Goal: Find contact information: Obtain details needed to contact an individual or organization

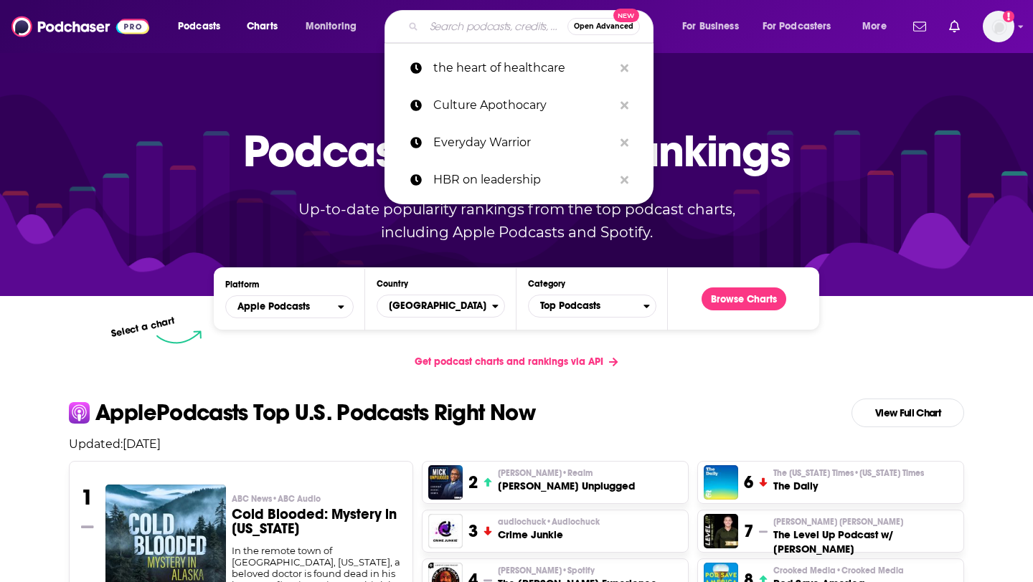
click at [474, 34] on input "Search podcasts, credits, & more..." at bounding box center [495, 26] width 143 height 23
paste input "SAFE"
type input "SAFE"
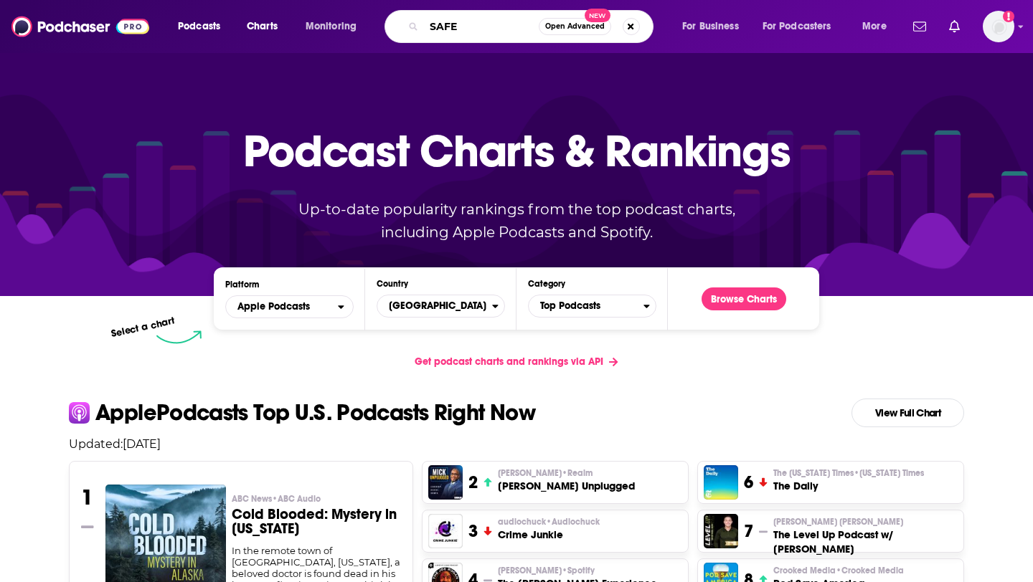
click at [497, 30] on input "SAFE" at bounding box center [481, 26] width 115 height 23
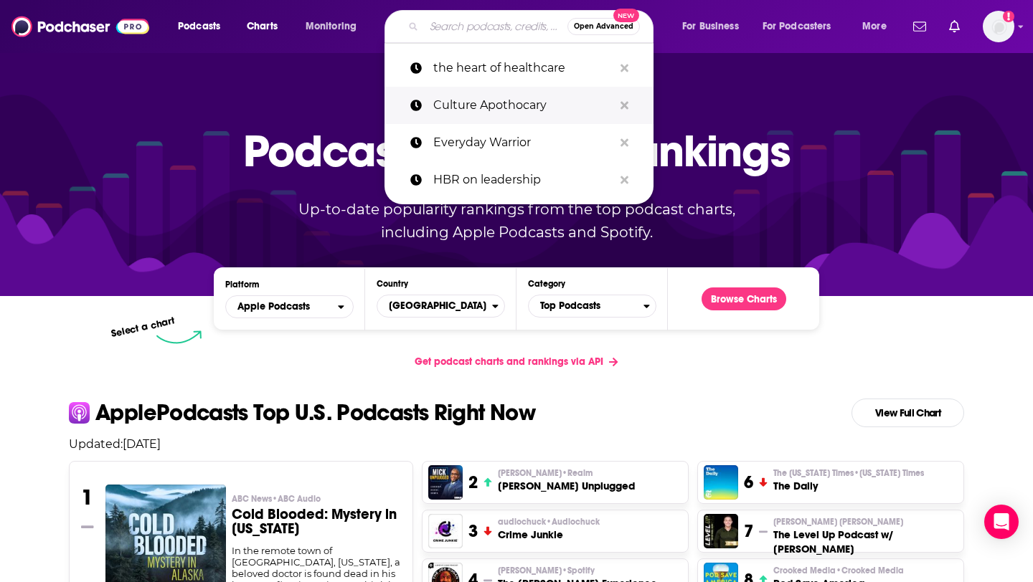
paste input "The Vergecast"
type input "The Vergecast"
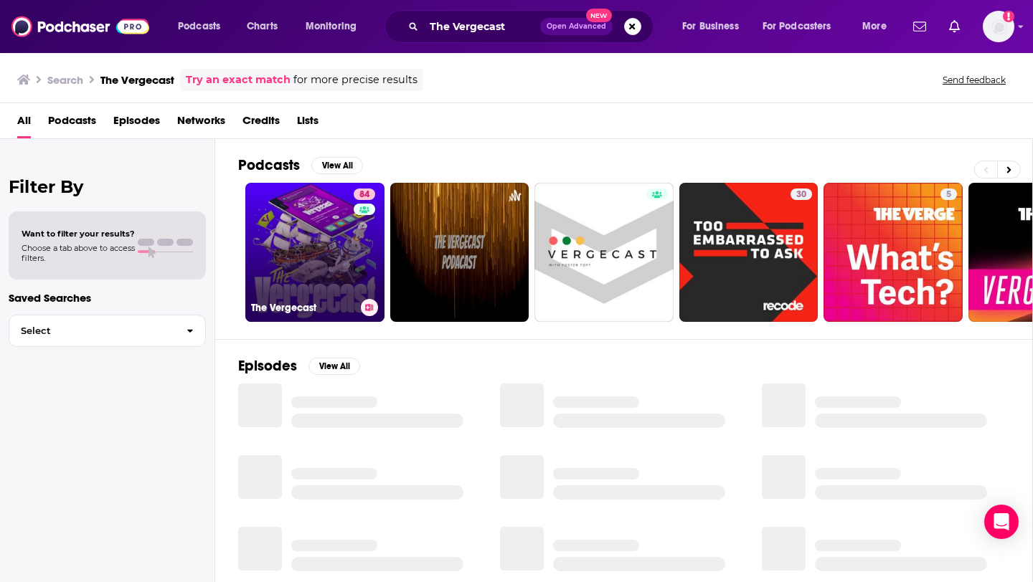
click at [334, 241] on link "84 The Vergecast" at bounding box center [314, 252] width 139 height 139
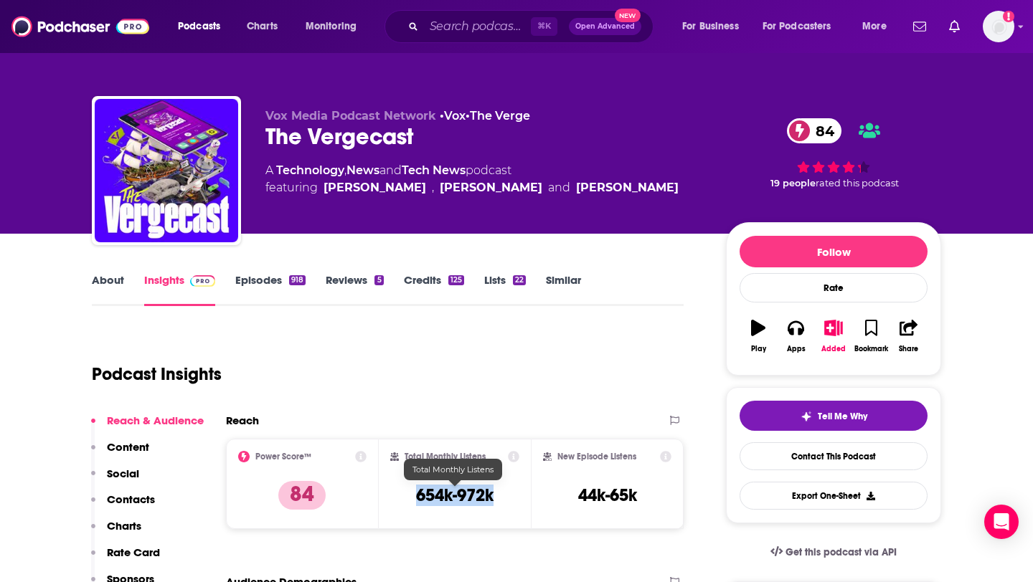
drag, startPoint x: 405, startPoint y: 494, endPoint x: 497, endPoint y: 493, distance: 91.8
click at [497, 494] on div "Total Monthly Listens 654k-972k" at bounding box center [455, 484] width 130 height 66
copy h3 "654k-972k"
click at [464, 34] on input "Search podcasts, credits, & more..." at bounding box center [477, 26] width 107 height 23
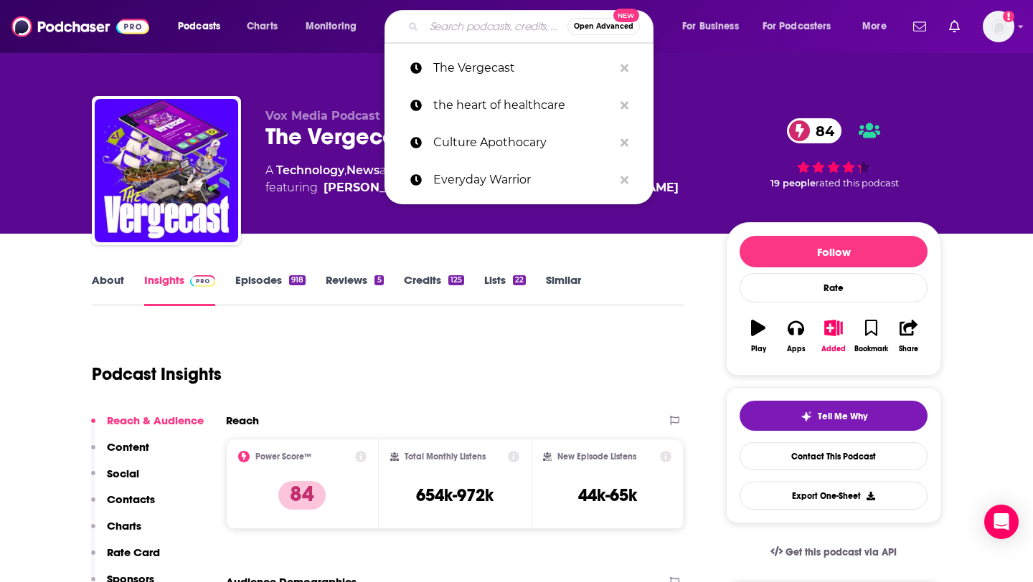
paste input "She Said Privacy / He Said Security"
type input "She Said Privacy / He Said Security"
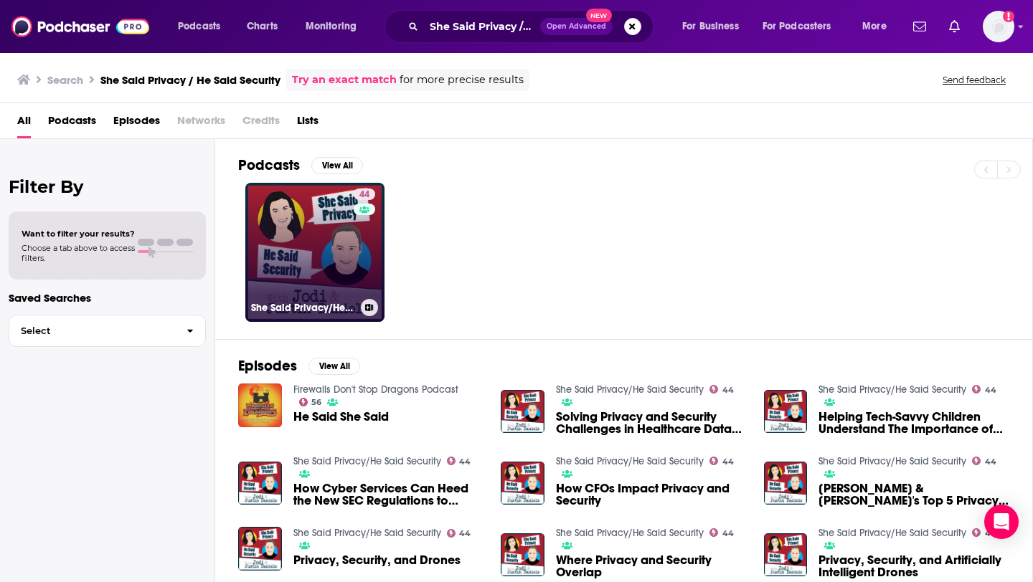
click at [303, 252] on link "44 She Said Privacy/He Said Security" at bounding box center [314, 252] width 139 height 139
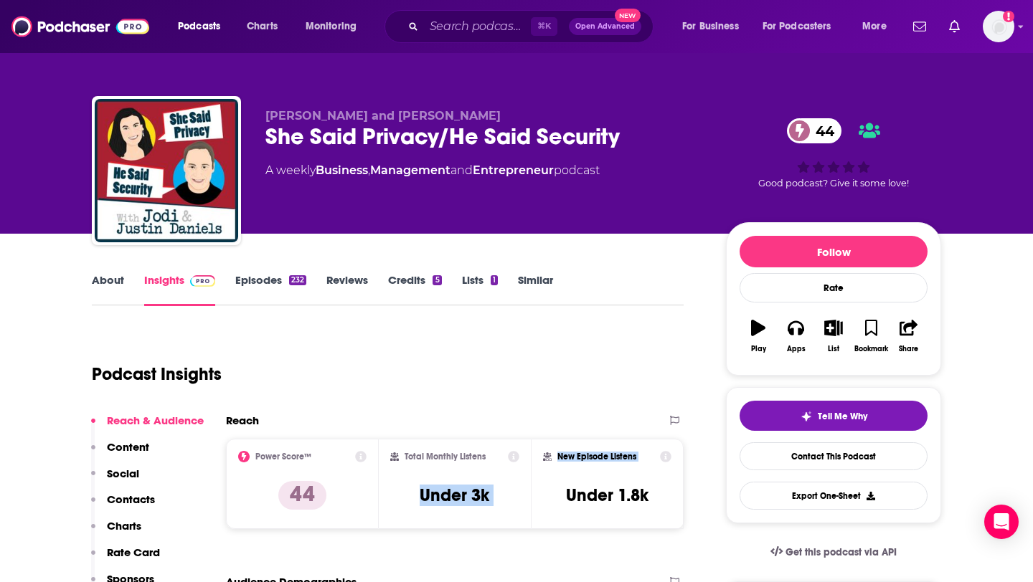
drag, startPoint x: 417, startPoint y: 498, endPoint x: 550, endPoint y: 498, distance: 132.7
click at [550, 498] on div "Power Score™ 44 Total Monthly Listens Under 3k New Episode Listens Under 1.8k" at bounding box center [455, 484] width 458 height 90
copy div "Under 3k New Episode Listens"
click at [462, 33] on input "Search podcasts, credits, & more..." at bounding box center [477, 26] width 107 height 23
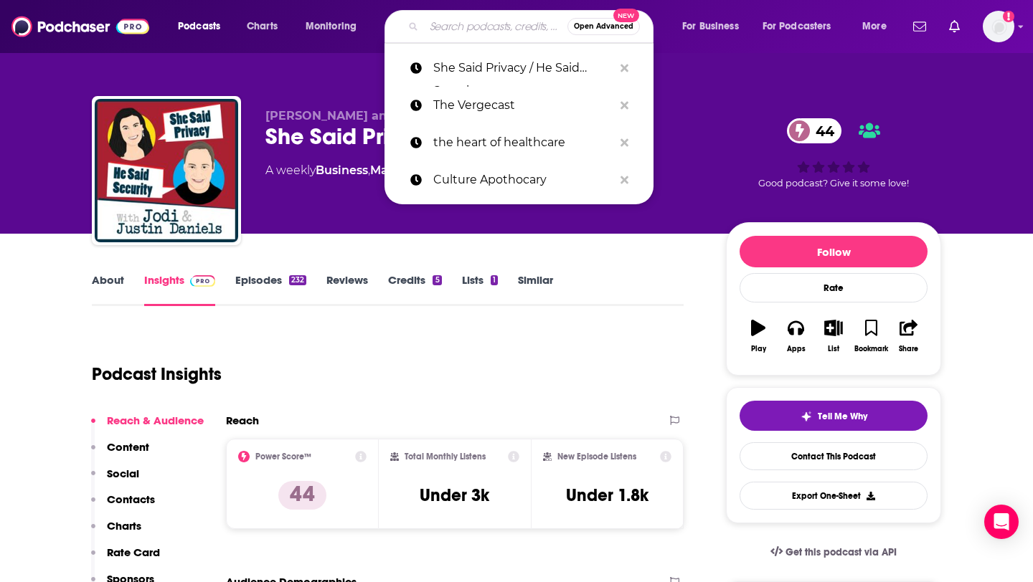
paste input "Privacy Please"
type input "Privacy Please"
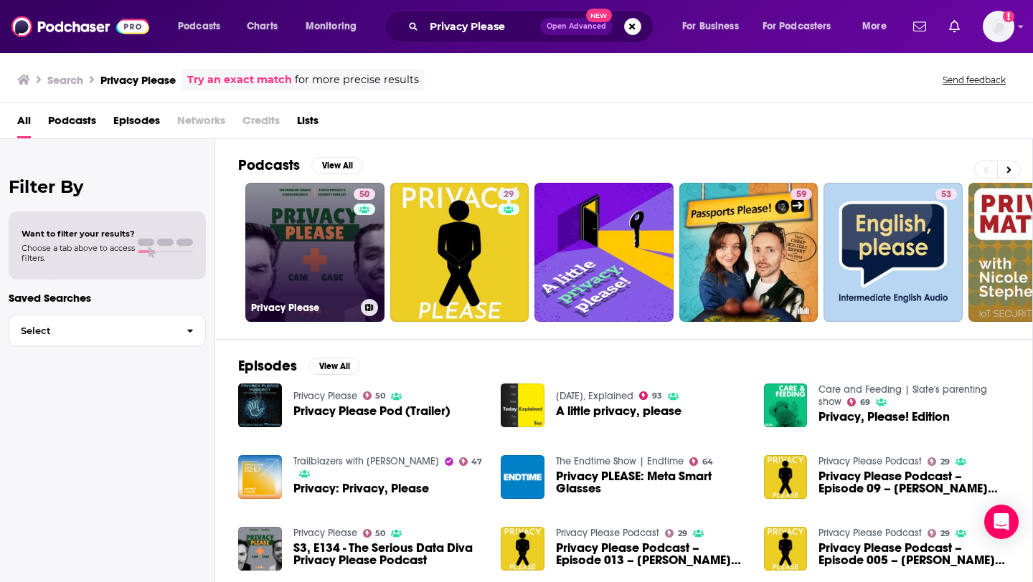
click at [333, 257] on link "50 Privacy Please" at bounding box center [314, 252] width 139 height 139
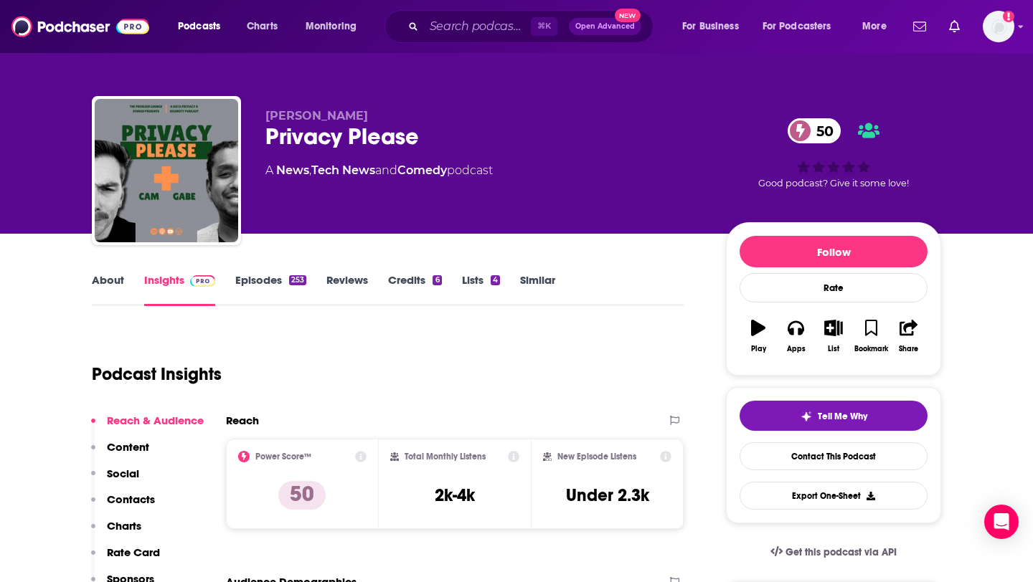
click at [422, 471] on div "Total Monthly Listens 2k-4k" at bounding box center [455, 484] width 130 height 66
drag, startPoint x: 422, startPoint y: 481, endPoint x: 555, endPoint y: 489, distance: 132.9
click at [555, 489] on div "Power Score™ 50 Total Monthly Listens 2k-4k New Episode Listens Under 2.3k" at bounding box center [455, 484] width 458 height 90
click at [465, 498] on h3 "2k-4k" at bounding box center [455, 496] width 40 height 22
drag, startPoint x: 438, startPoint y: 498, endPoint x: 504, endPoint y: 498, distance: 66.0
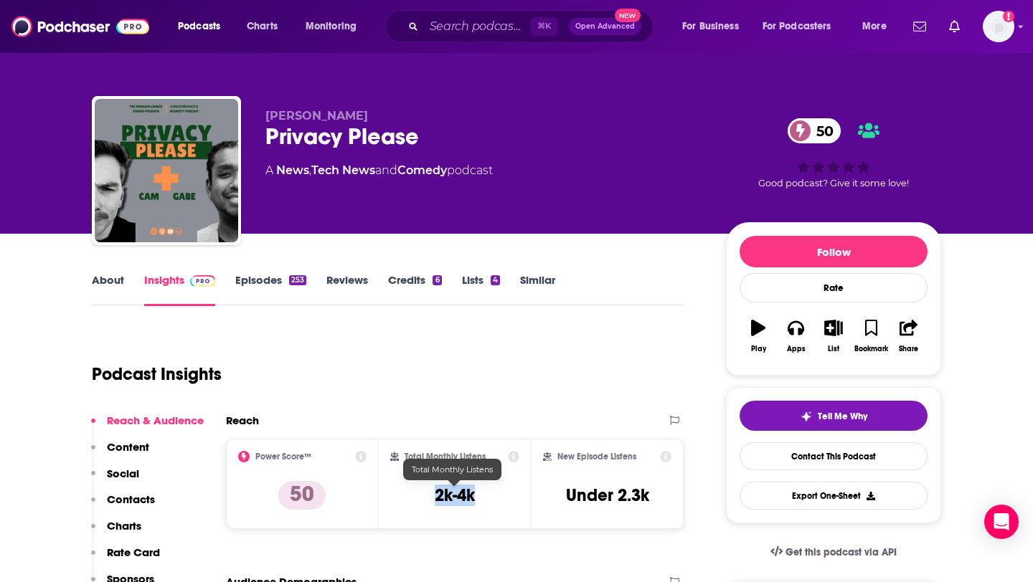
click at [505, 498] on div "Total Monthly Listens 2k-4k" at bounding box center [455, 484] width 130 height 66
copy h3 "2k-4k"
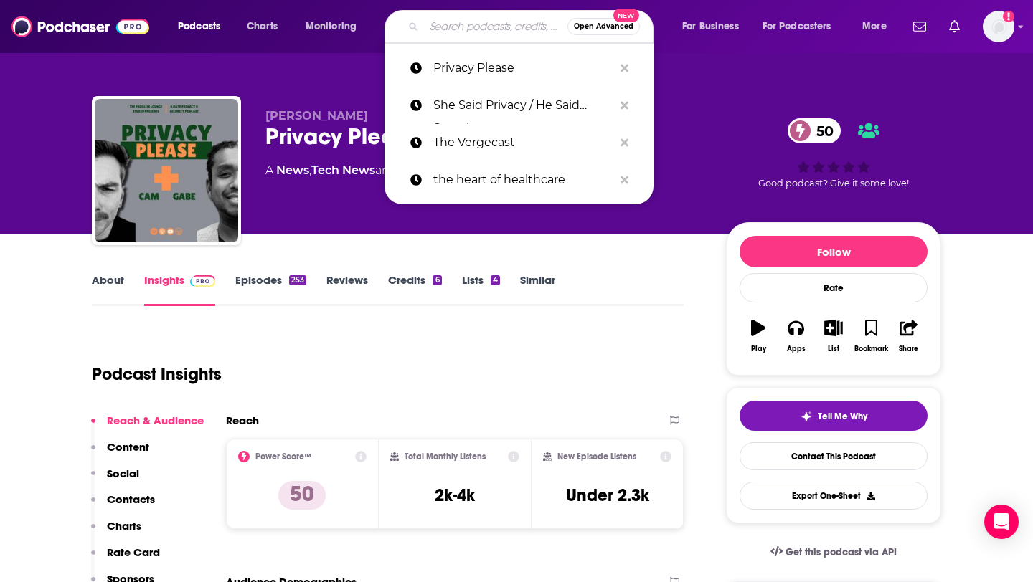
click at [458, 27] on input "Search podcasts, credits, & more..." at bounding box center [495, 26] width 143 height 23
paste input "Privacy Pros Podcast"
type input "Privacy Pros Podcast"
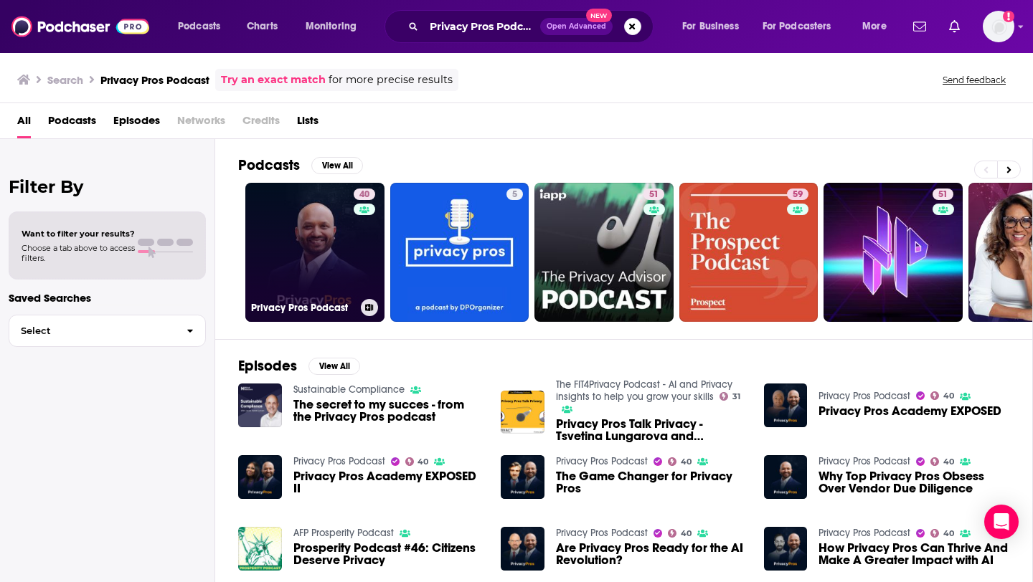
click at [348, 265] on link "40 Privacy Pros Podcast" at bounding box center [314, 252] width 139 height 139
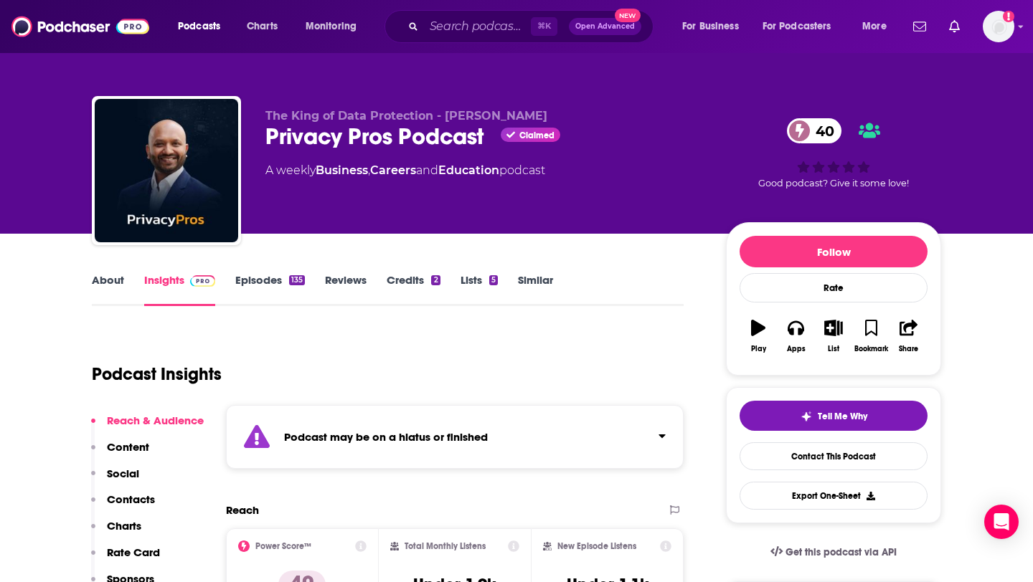
scroll to position [92, 0]
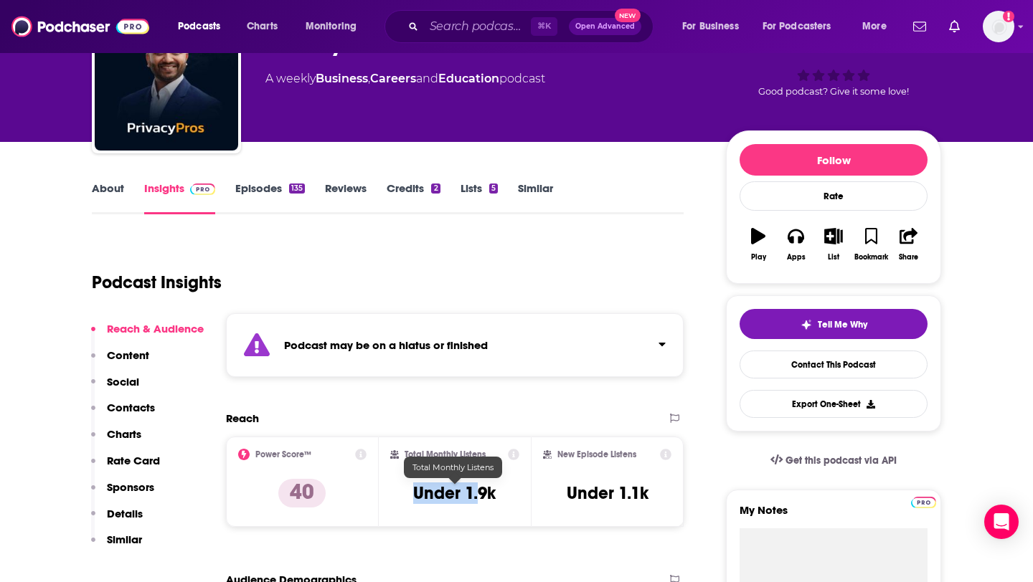
drag, startPoint x: 402, startPoint y: 492, endPoint x: 513, endPoint y: 491, distance: 111.9
click at [514, 492] on div "Total Monthly Listens Under 1.9k" at bounding box center [455, 482] width 130 height 66
copy h3 "Under 1.9k"
click at [447, 13] on div "⌘ K Open Advanced New" at bounding box center [518, 26] width 269 height 33
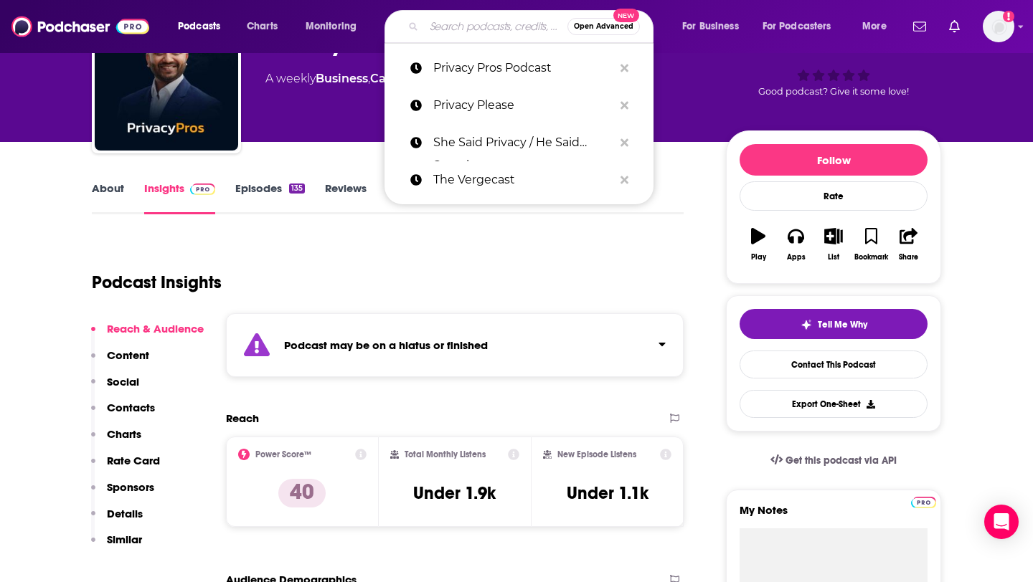
click at [447, 15] on input "Search podcasts, credits, & more..." at bounding box center [495, 26] width 143 height 23
paste input "Smashing Security"
type input "Smashing Security"
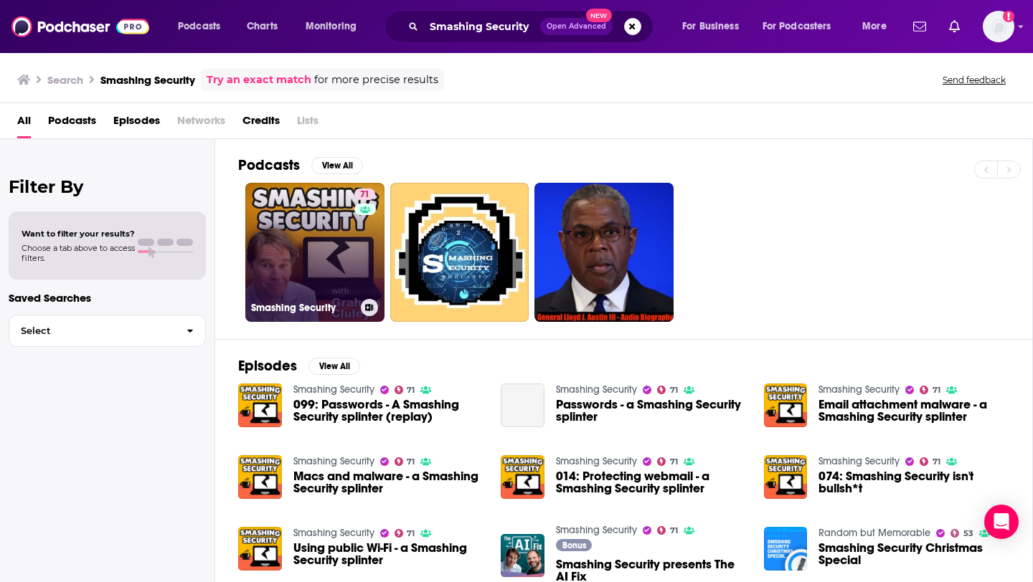
click at [303, 270] on link "71 Smashing Security" at bounding box center [314, 252] width 139 height 139
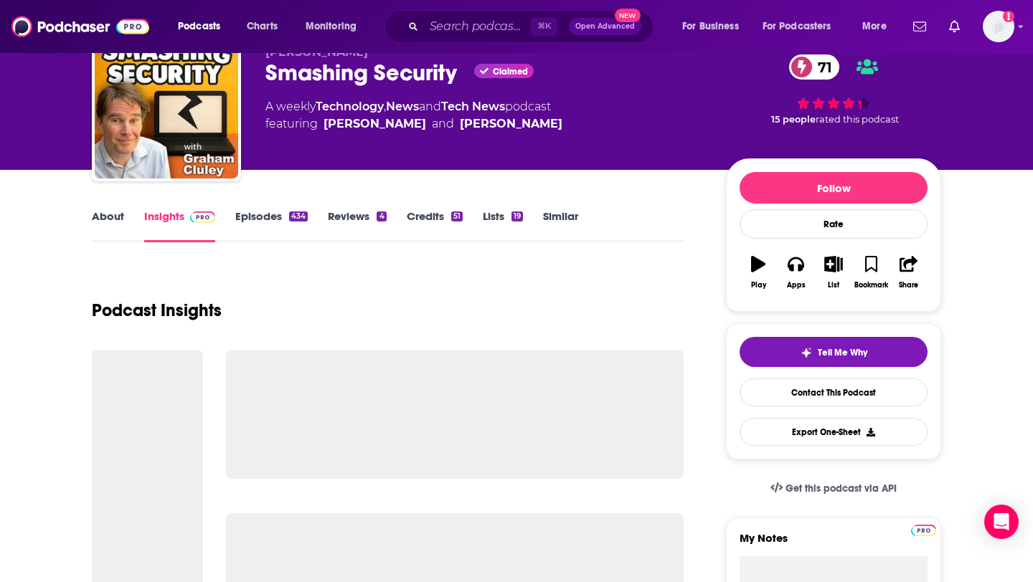
scroll to position [72, 0]
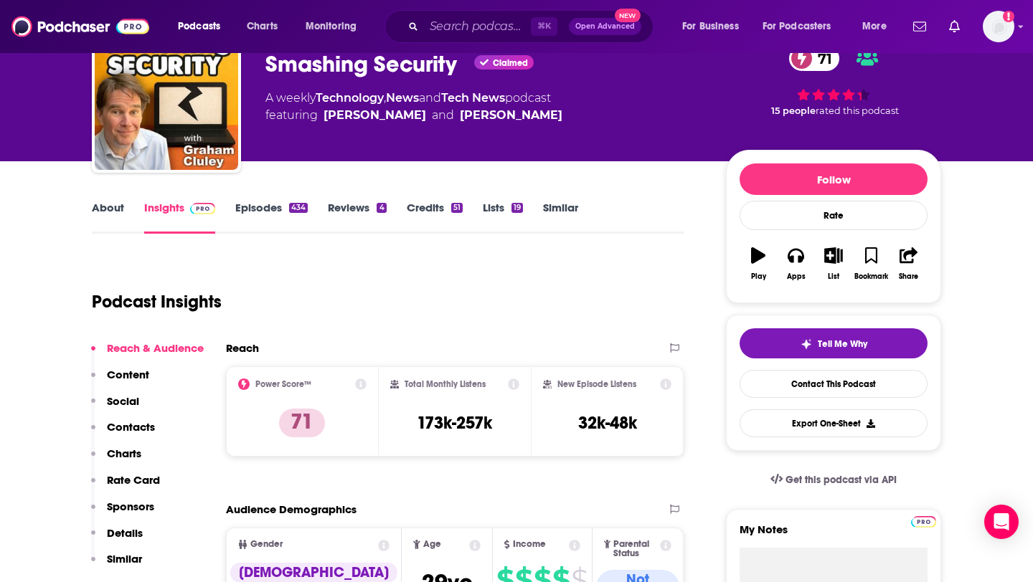
drag, startPoint x: 410, startPoint y: 433, endPoint x: 506, endPoint y: 432, distance: 96.1
click at [506, 432] on div "Total Monthly Listens 173k-257k" at bounding box center [455, 412] width 130 height 66
drag, startPoint x: 411, startPoint y: 422, endPoint x: 493, endPoint y: 420, distance: 81.8
click at [493, 420] on div "Total Monthly Listens 173k-257k" at bounding box center [455, 412] width 130 height 66
copy h3 "173k-257k"
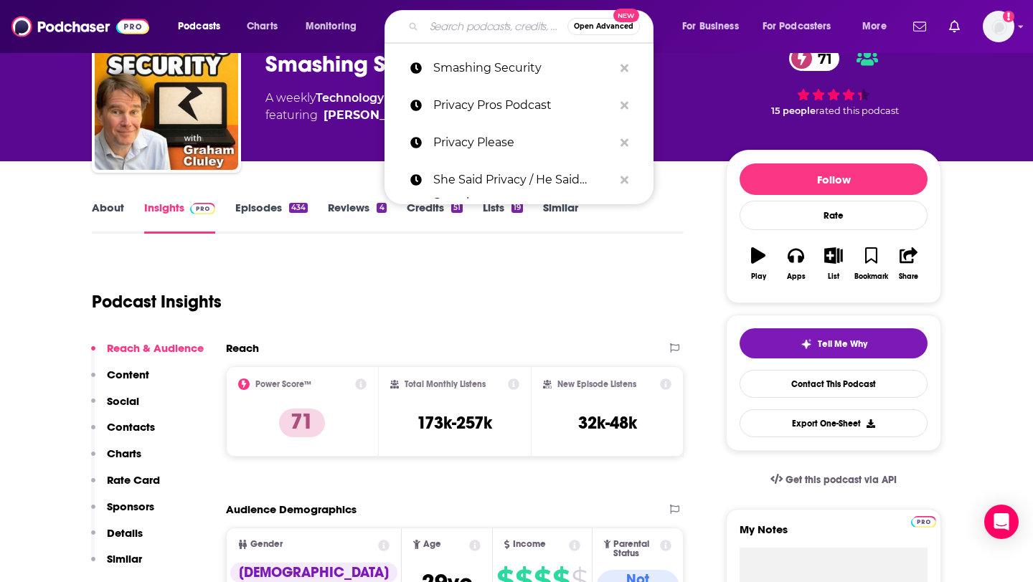
click at [451, 29] on input "Search podcasts, credits, & more..." at bounding box center [495, 26] width 143 height 23
paste input "Risky Business"
type input "Risky Business"
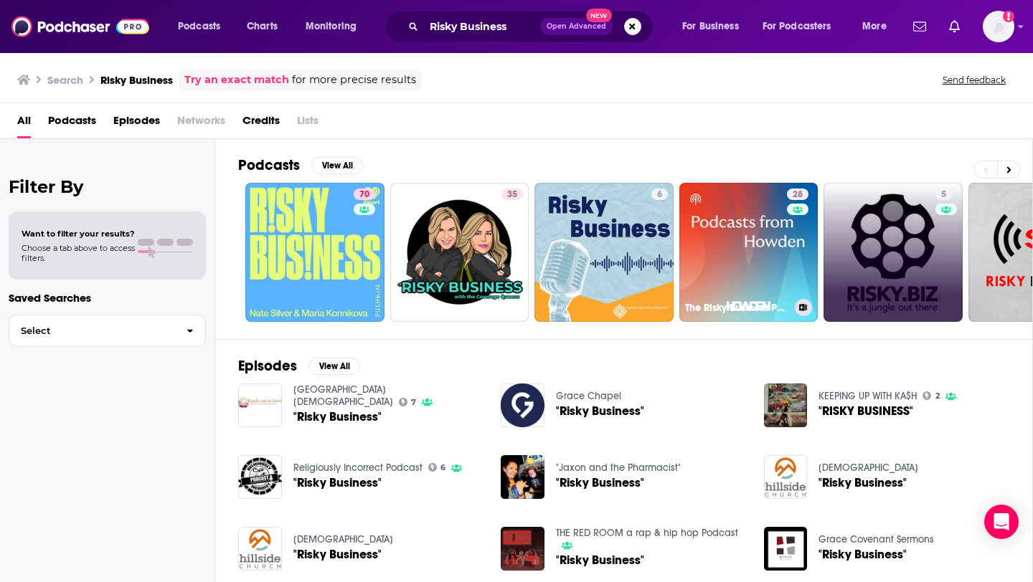
click at [846, 268] on link "5" at bounding box center [892, 252] width 139 height 139
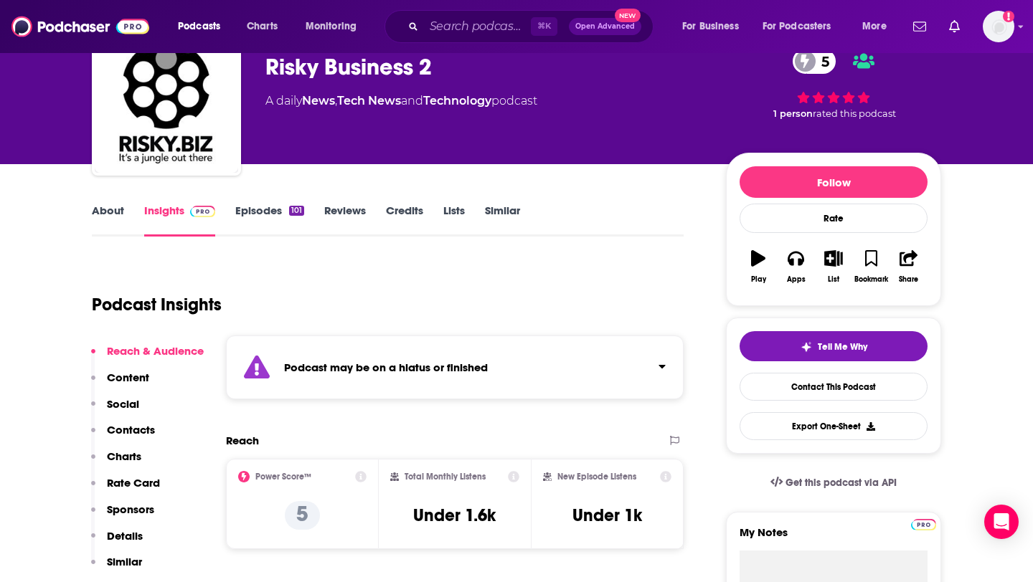
scroll to position [77, 0]
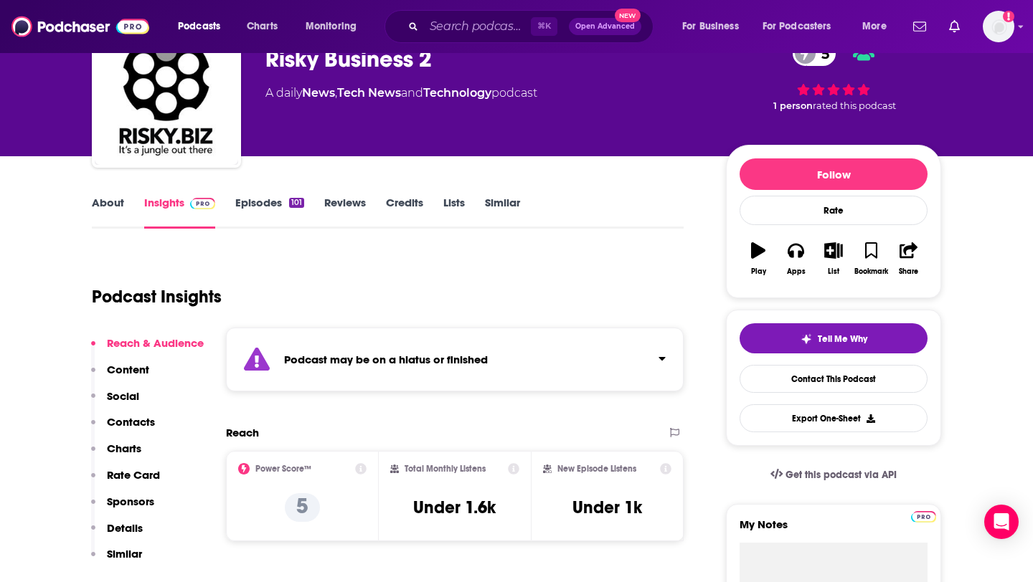
click at [398, 493] on div "Total Monthly Listens Under 1.6k" at bounding box center [455, 496] width 130 height 66
drag, startPoint x: 405, startPoint y: 506, endPoint x: 532, endPoint y: 507, distance: 126.9
click at [532, 507] on div "Power Score™ 5 Total Monthly Listens Under 1.6k New Episode Listens Under 1k" at bounding box center [455, 496] width 458 height 90
copy div "Under 1.6k"
click at [437, 22] on input "Search podcasts, credits, & more..." at bounding box center [477, 26] width 107 height 23
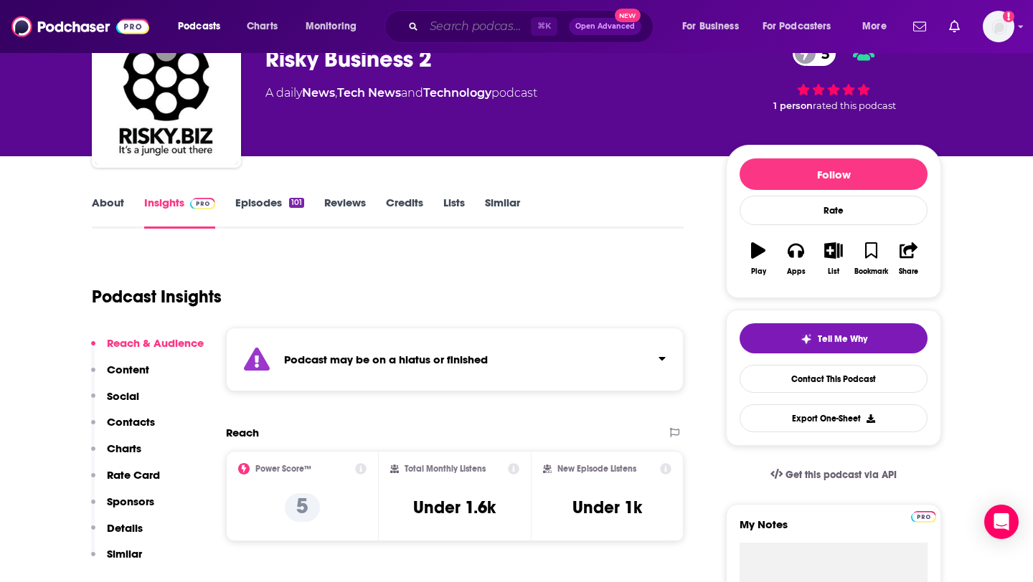
paste input "Defensive Security Podcast"
type input "Defensive Security Podcast"
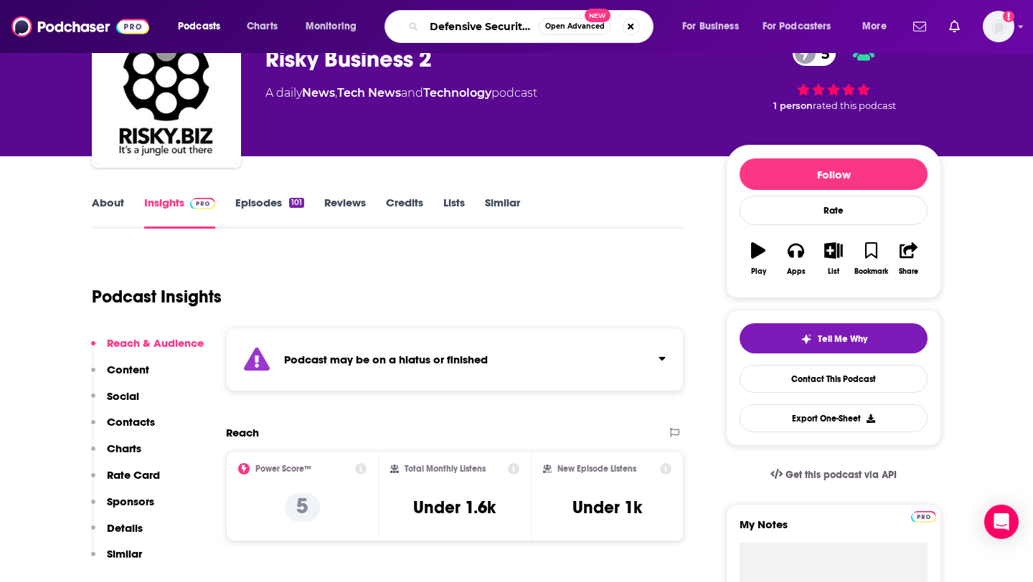
scroll to position [0, 44]
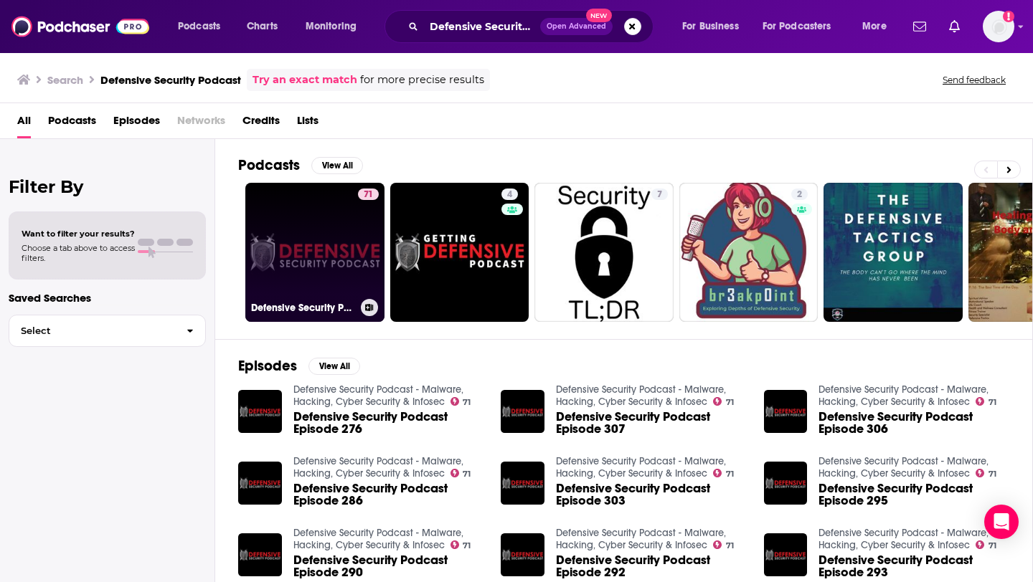
click at [302, 277] on link "71 Defensive Security Podcast - Malware, Hacking, Cyber Security & Infosec" at bounding box center [314, 252] width 139 height 139
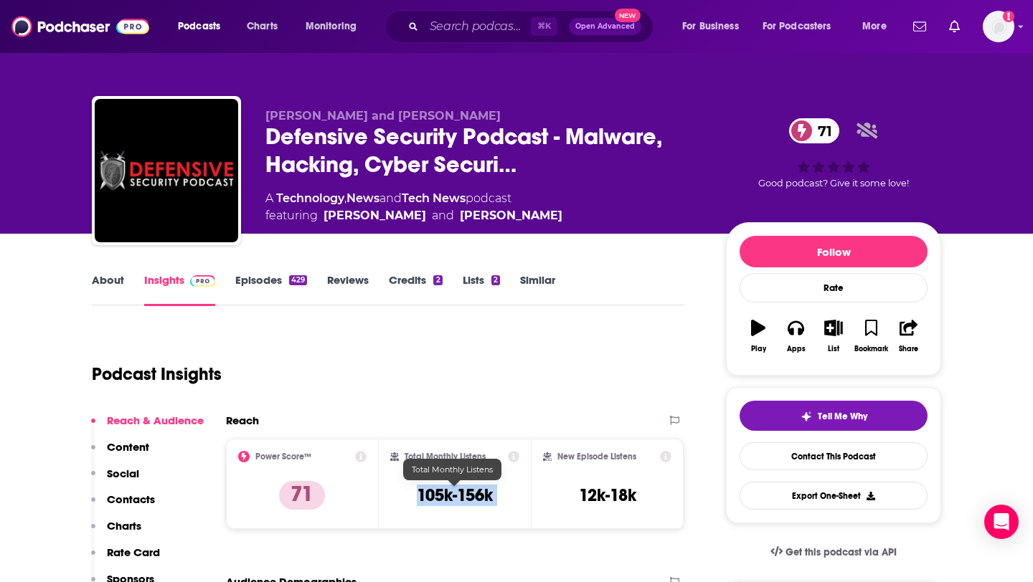
drag, startPoint x: 409, startPoint y: 489, endPoint x: 545, endPoint y: 489, distance: 135.5
click at [545, 489] on div "Power Score™ 71 Total Monthly Listens 105k-156k New Episode Listens 12k-18k" at bounding box center [455, 484] width 458 height 90
click at [443, 35] on input "Search podcasts, credits, & more..." at bounding box center [477, 26] width 107 height 23
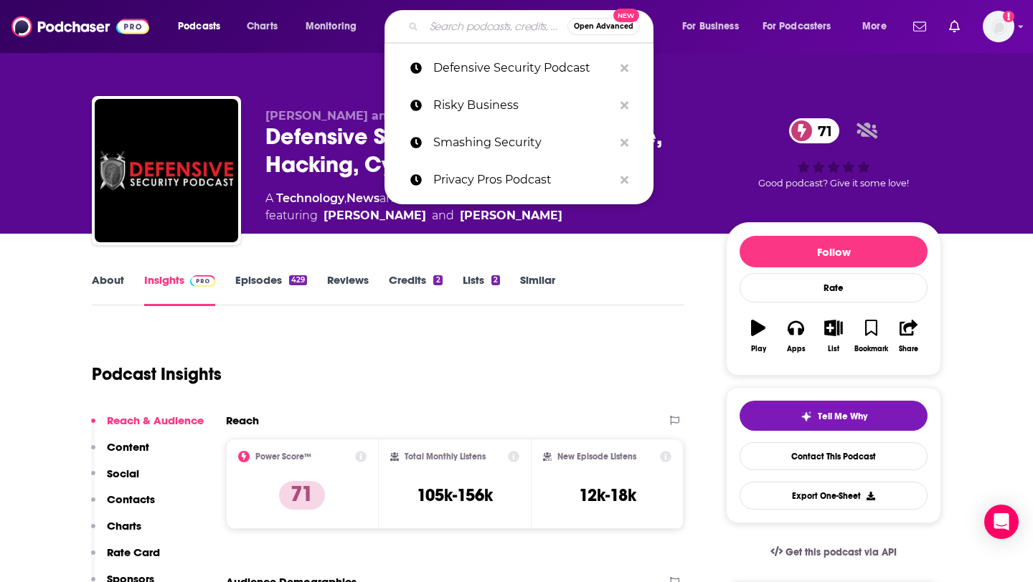
paste input "Random But Memorable"
type input "Random But Memorable"
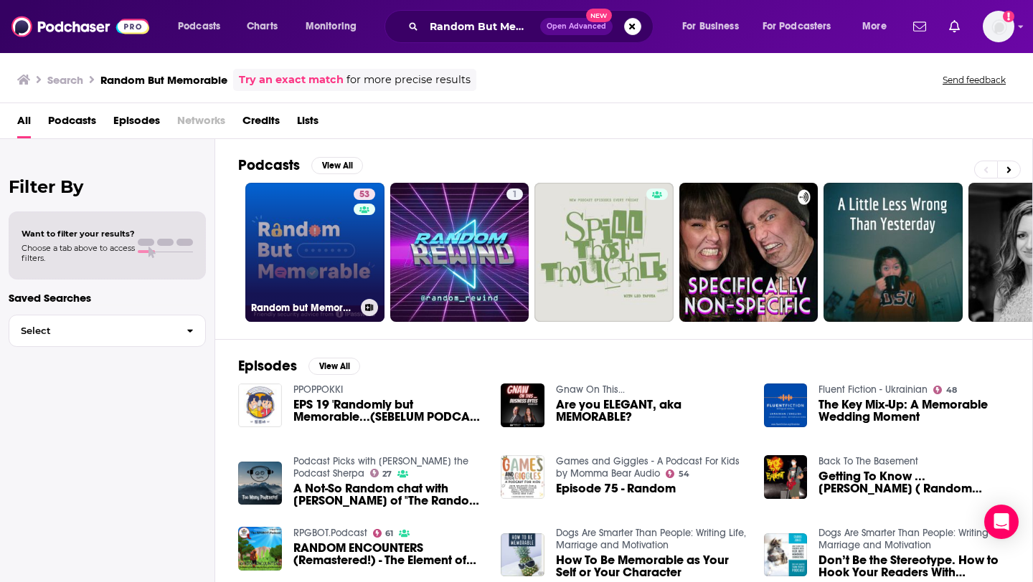
click at [328, 273] on link "53 Random but Memorable" at bounding box center [314, 252] width 139 height 139
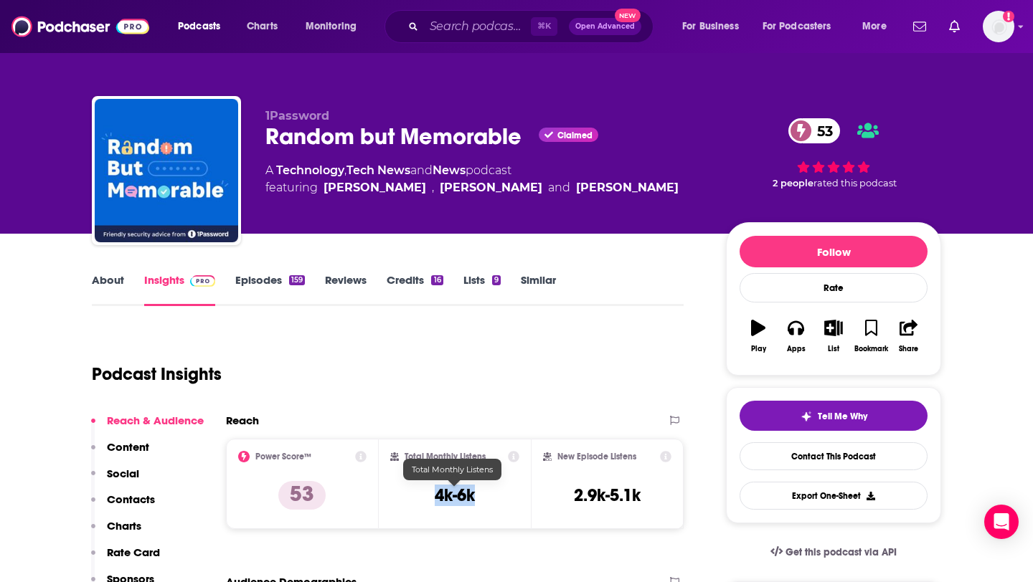
drag, startPoint x: 430, startPoint y: 493, endPoint x: 485, endPoint y: 493, distance: 55.2
click at [487, 493] on div "Total Monthly Listens 4k-6k" at bounding box center [455, 484] width 130 height 66
copy h3 "4k-6k"
click at [463, 29] on input "Search podcasts, credits, & more..." at bounding box center [477, 26] width 107 height 23
paste input "Serious Privacy"
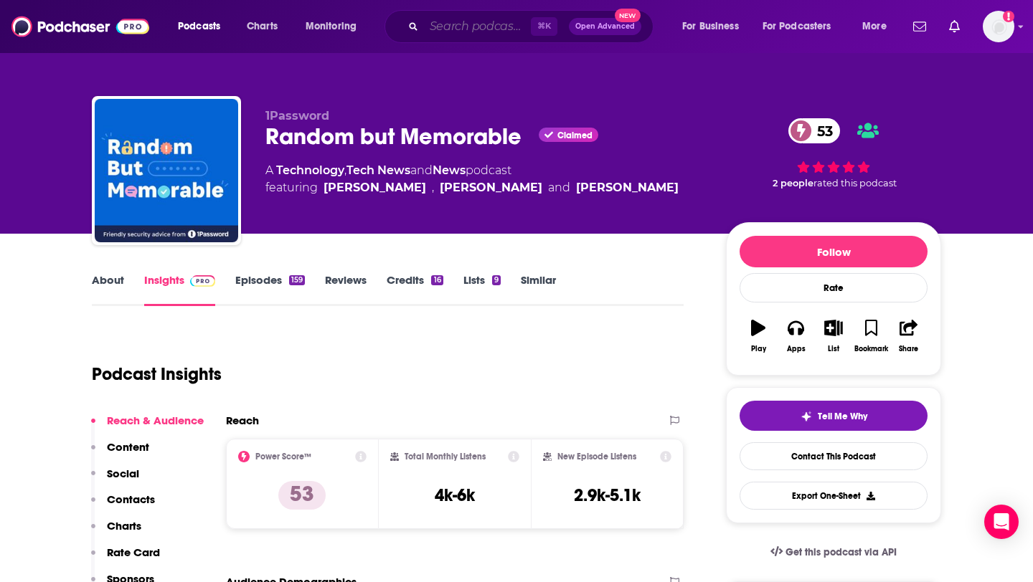
type input "Serious Privacy"
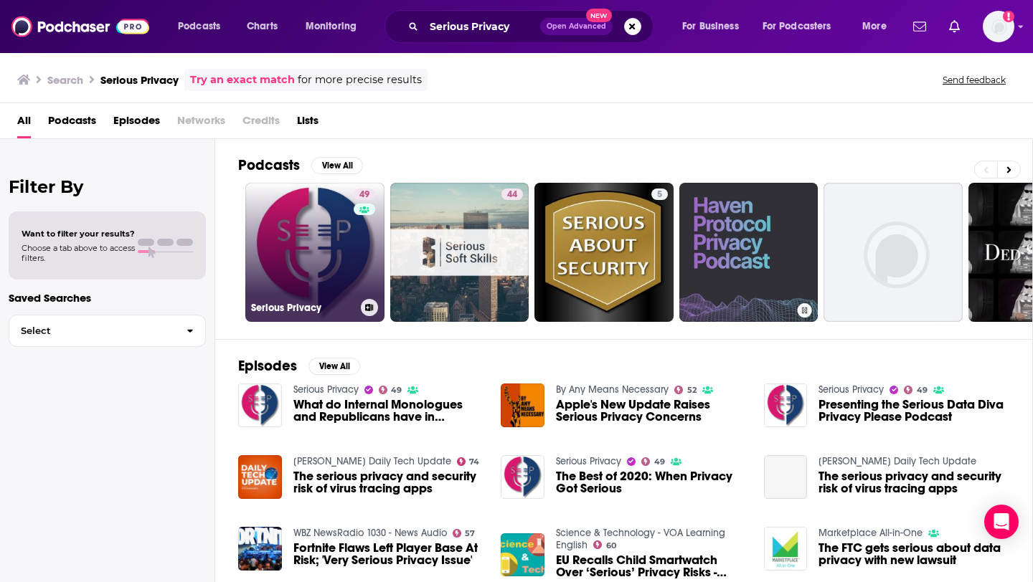
click at [340, 250] on link "49 Serious Privacy" at bounding box center [314, 252] width 139 height 139
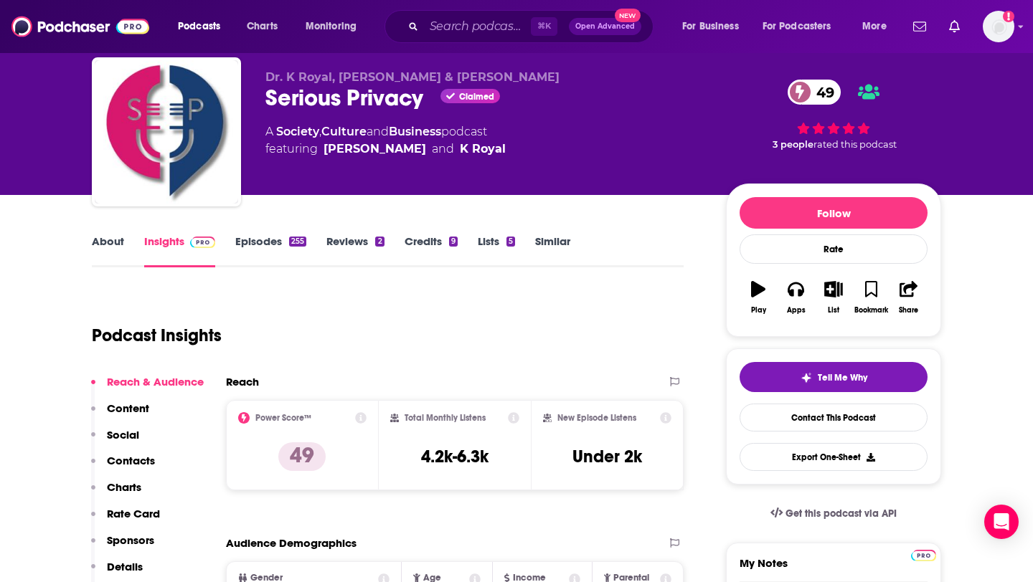
scroll to position [45, 0]
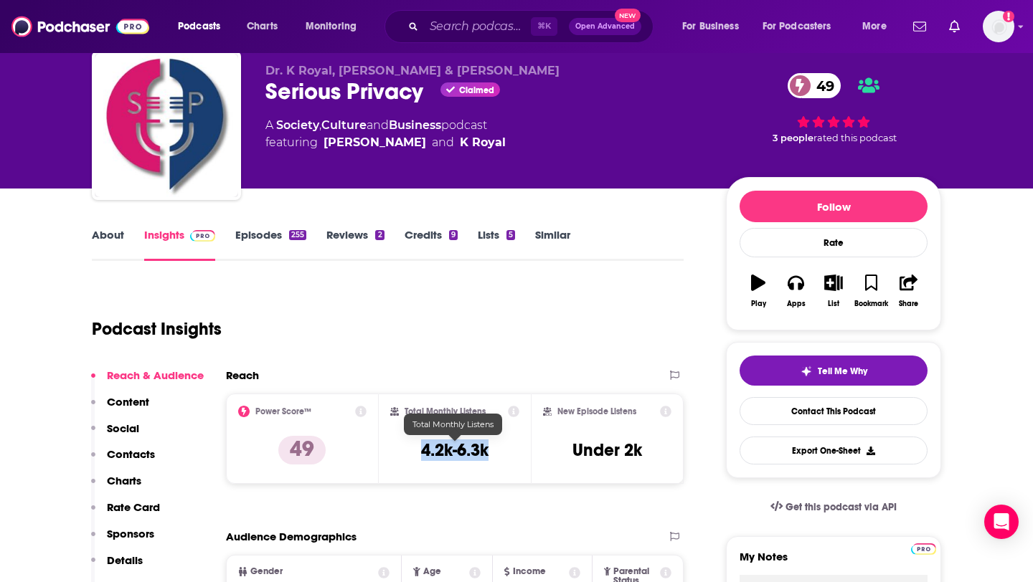
drag, startPoint x: 404, startPoint y: 453, endPoint x: 490, endPoint y: 453, distance: 85.3
click at [490, 453] on div "Total Monthly Listens 4.2k-6.3k" at bounding box center [455, 439] width 130 height 66
copy h3 "4.2k-6.3k"
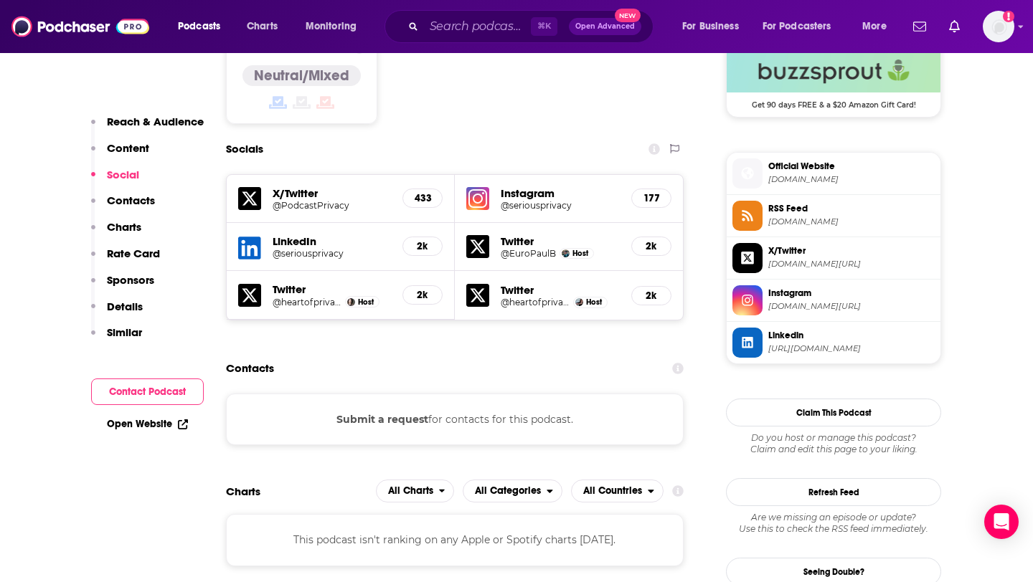
scroll to position [1201, 0]
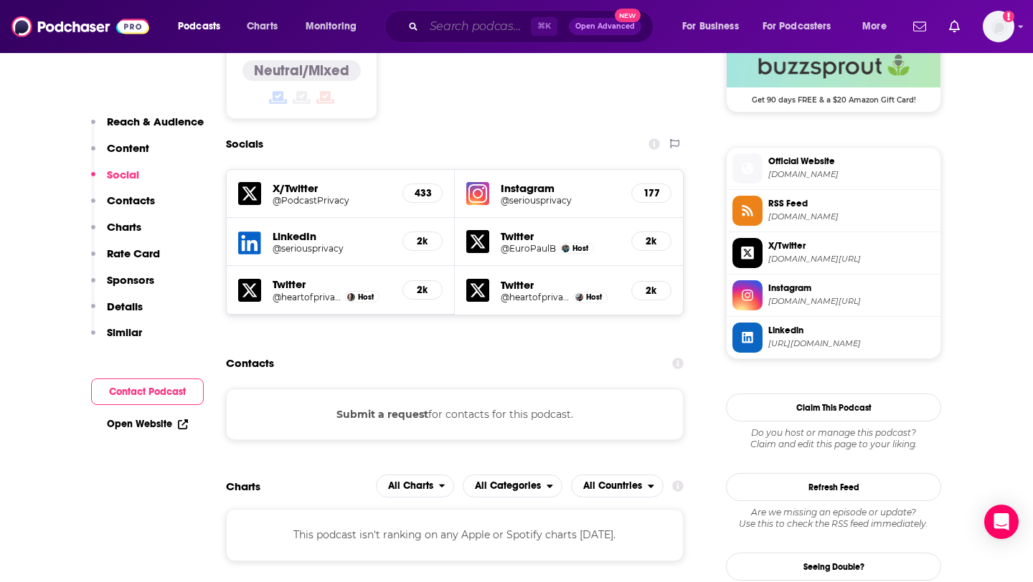
click at [465, 24] on input "Search podcasts, credits, & more..." at bounding box center [477, 26] width 107 height 23
paste input "Cyberwire Daily"
type input "Cyberwire Daily"
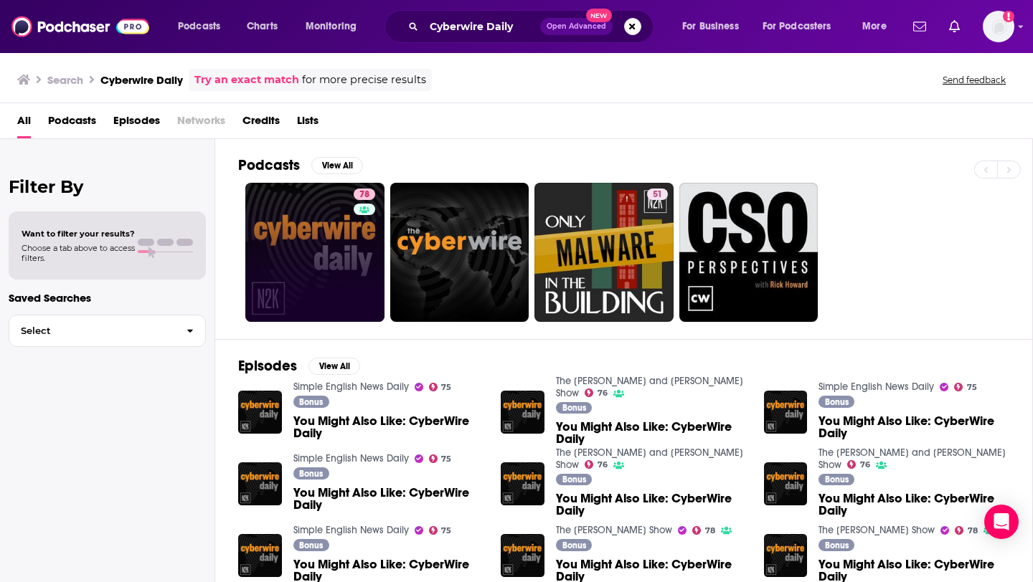
click at [331, 236] on link "78" at bounding box center [314, 252] width 139 height 139
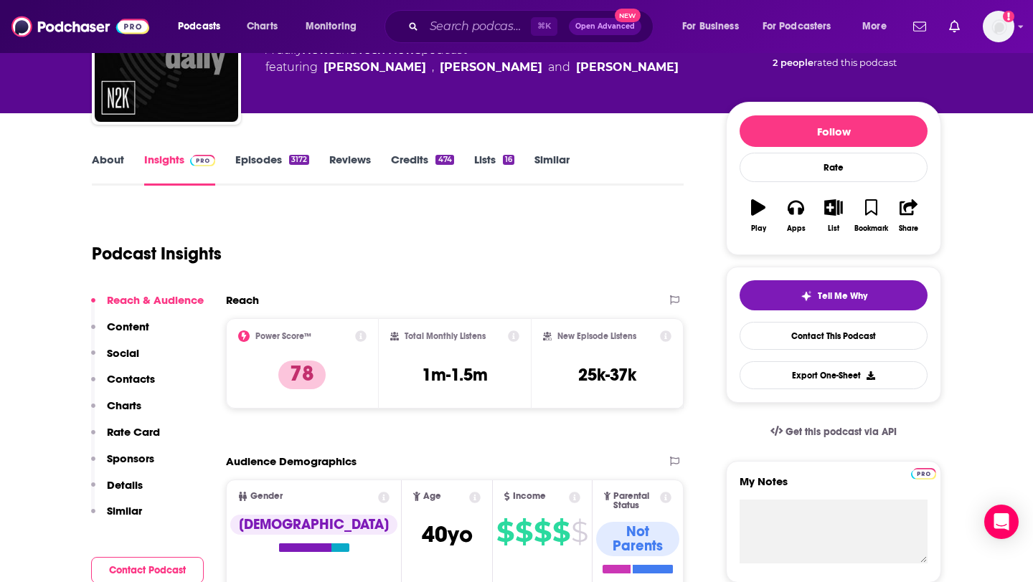
scroll to position [131, 0]
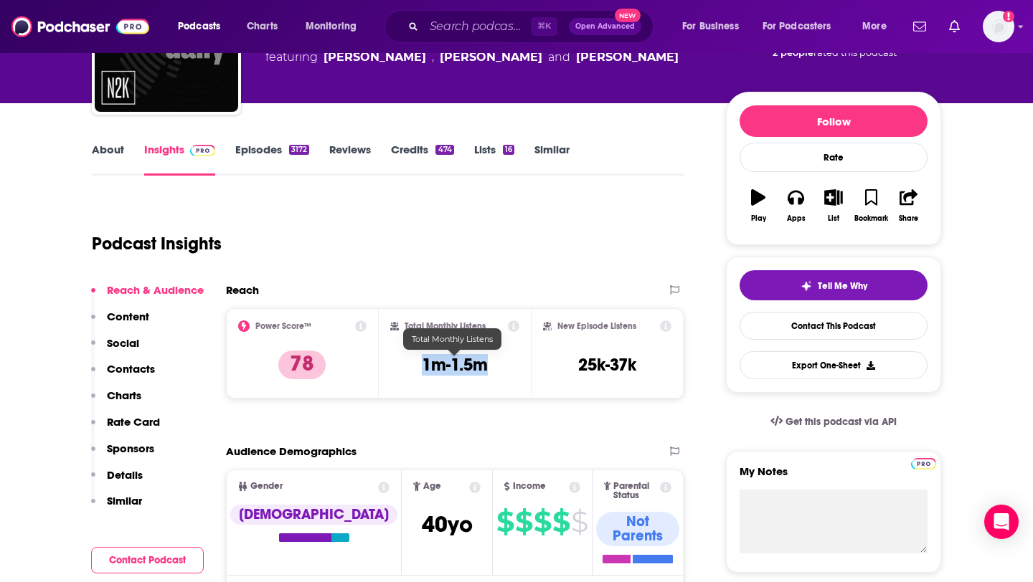
drag, startPoint x: 415, startPoint y: 369, endPoint x: 524, endPoint y: 369, distance: 108.3
click at [524, 369] on div "Total Monthly Listens 1m-1.5m" at bounding box center [455, 353] width 153 height 90
copy h3 "1m-1.5m"
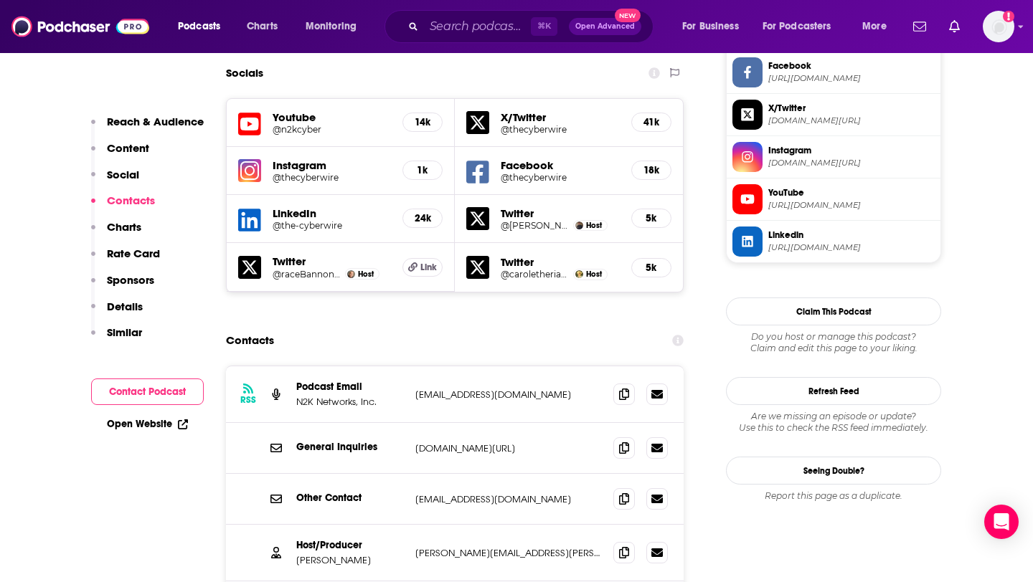
scroll to position [1261, 0]
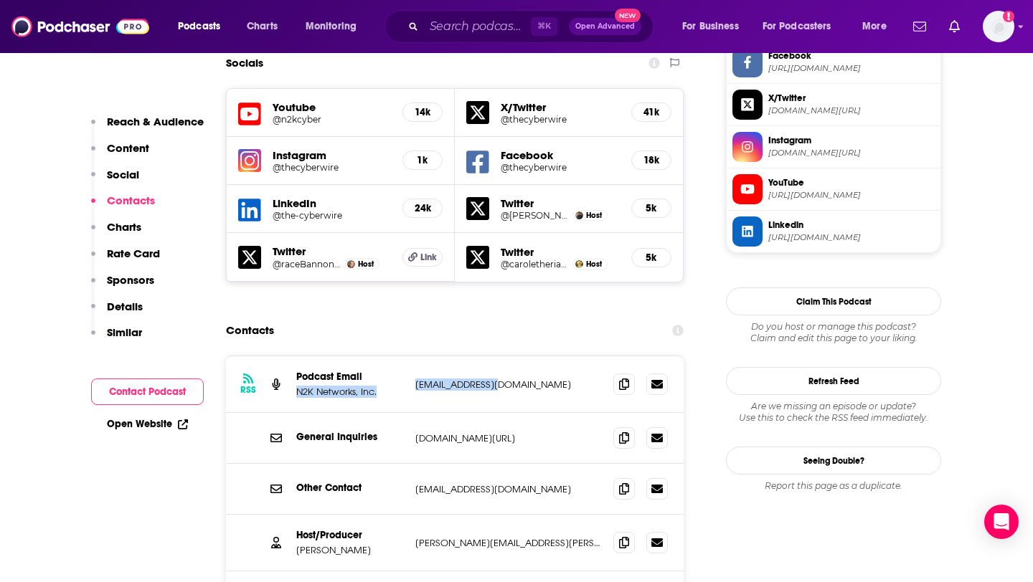
drag, startPoint x: 405, startPoint y: 295, endPoint x: 530, endPoint y: 298, distance: 124.8
click at [530, 356] on div "RSS Podcast Email N2K Networks, Inc. [EMAIL_ADDRESS][DOMAIN_NAME] [EMAIL_ADDRES…" at bounding box center [455, 384] width 458 height 57
click at [427, 379] on p "[EMAIL_ADDRESS][DOMAIN_NAME]" at bounding box center [508, 385] width 186 height 12
drag, startPoint x: 410, startPoint y: 305, endPoint x: 514, endPoint y: 305, distance: 104.0
click at [514, 356] on div "RSS Podcast Email N2K Networks, Inc. [EMAIL_ADDRESS][DOMAIN_NAME] [EMAIL_ADDRES…" at bounding box center [455, 384] width 458 height 57
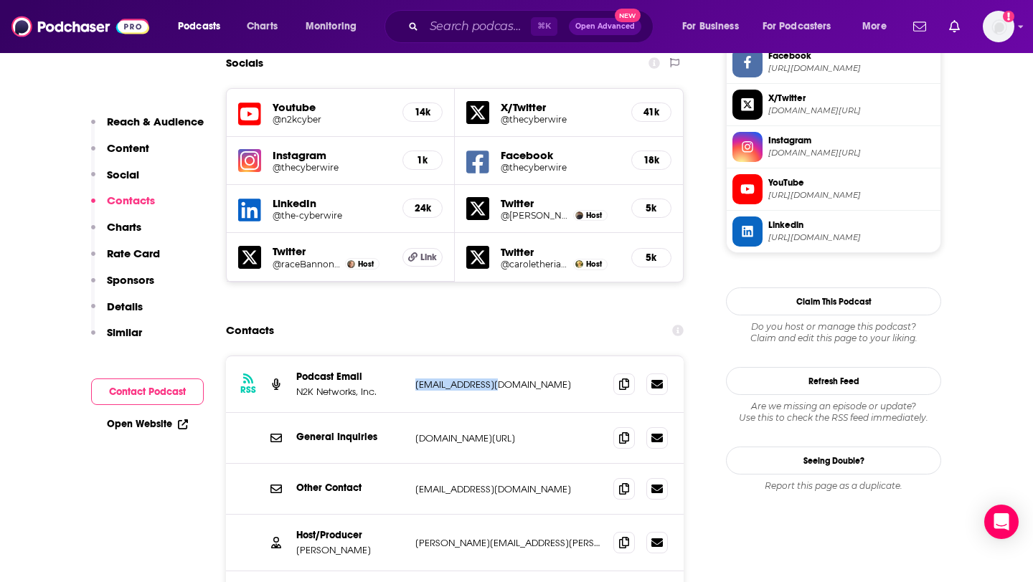
copy p "[EMAIL_ADDRESS][DOMAIN_NAME]"
click at [486, 413] on div "General Inquiries [DOMAIN_NAME][URL] [DOMAIN_NAME][URL]" at bounding box center [455, 438] width 458 height 51
drag, startPoint x: 412, startPoint y: 360, endPoint x: 598, endPoint y: 359, distance: 185.7
click at [598, 413] on div "General Inquiries [DOMAIN_NAME][URL] [DOMAIN_NAME][URL]" at bounding box center [455, 438] width 458 height 51
drag, startPoint x: 411, startPoint y: 409, endPoint x: 577, endPoint y: 409, distance: 165.7
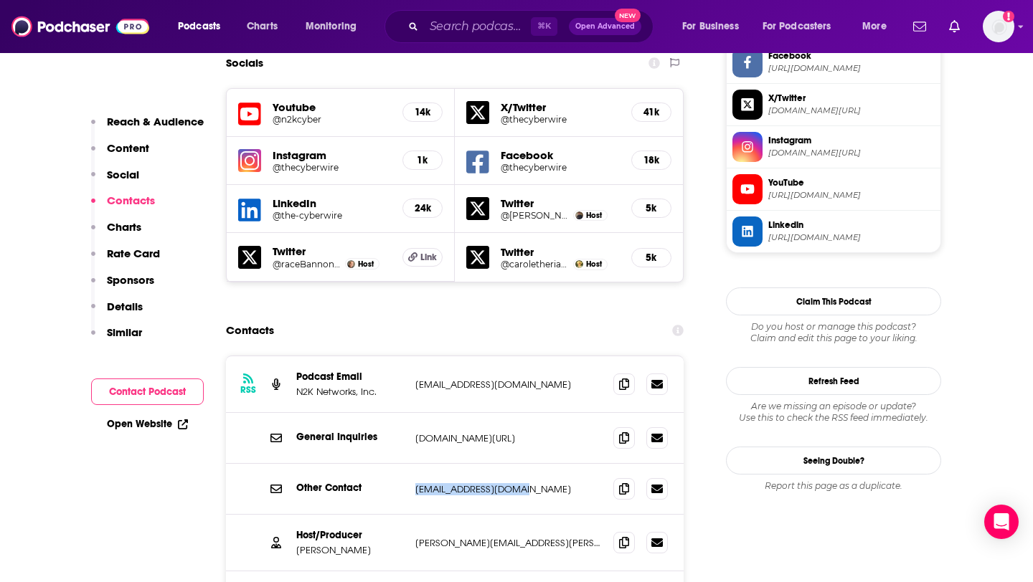
click at [577, 464] on div "Other Contact [EMAIL_ADDRESS][DOMAIN_NAME] [EMAIL_ADDRESS][DOMAIN_NAME]" at bounding box center [455, 489] width 458 height 51
click at [475, 30] on input "Search podcasts, credits, & more..." at bounding box center [477, 26] width 107 height 23
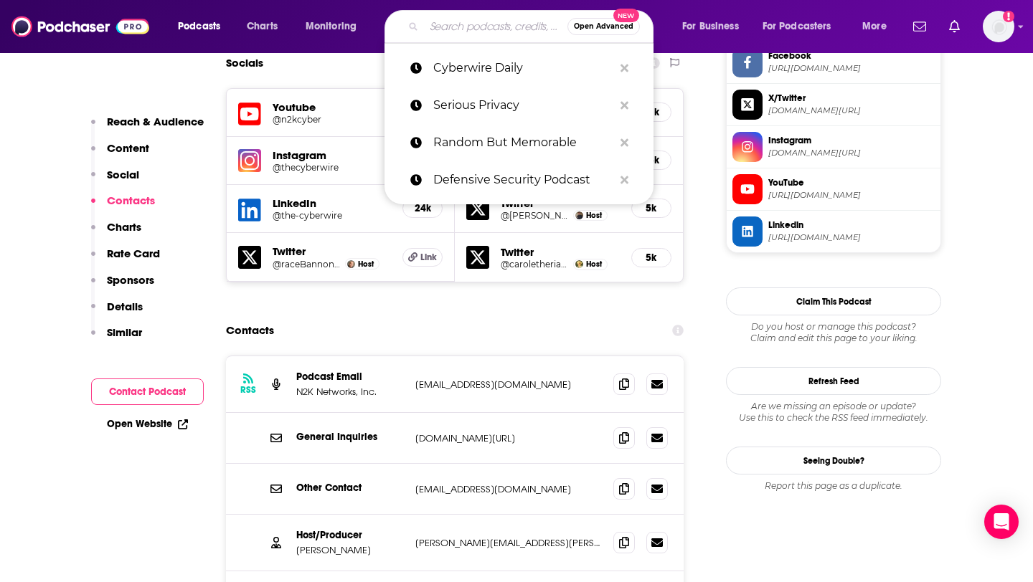
paste input "Data Security Decoded"
type input "Data Security Decoded"
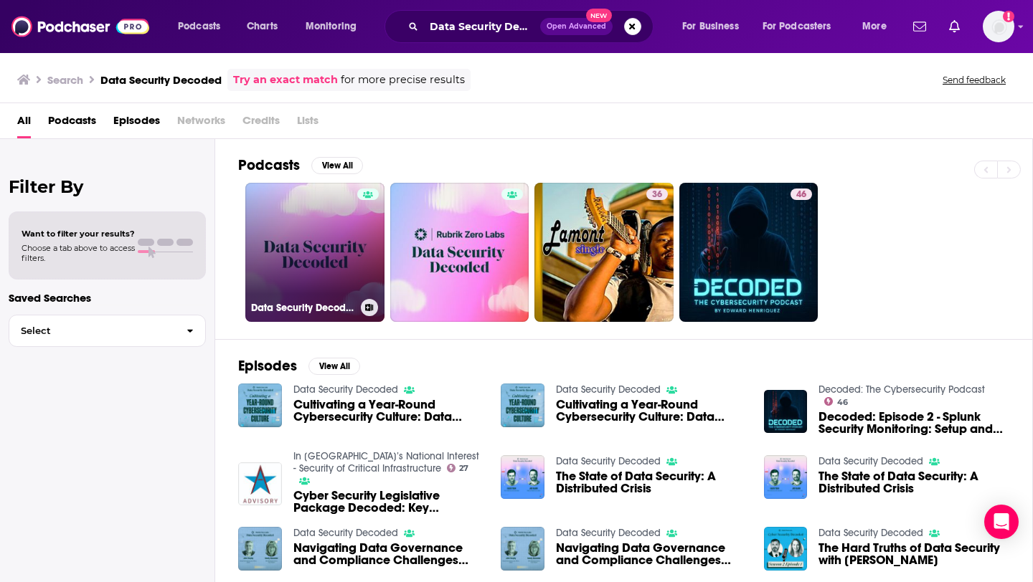
click at [324, 282] on link "Data Security Decoded" at bounding box center [314, 252] width 139 height 139
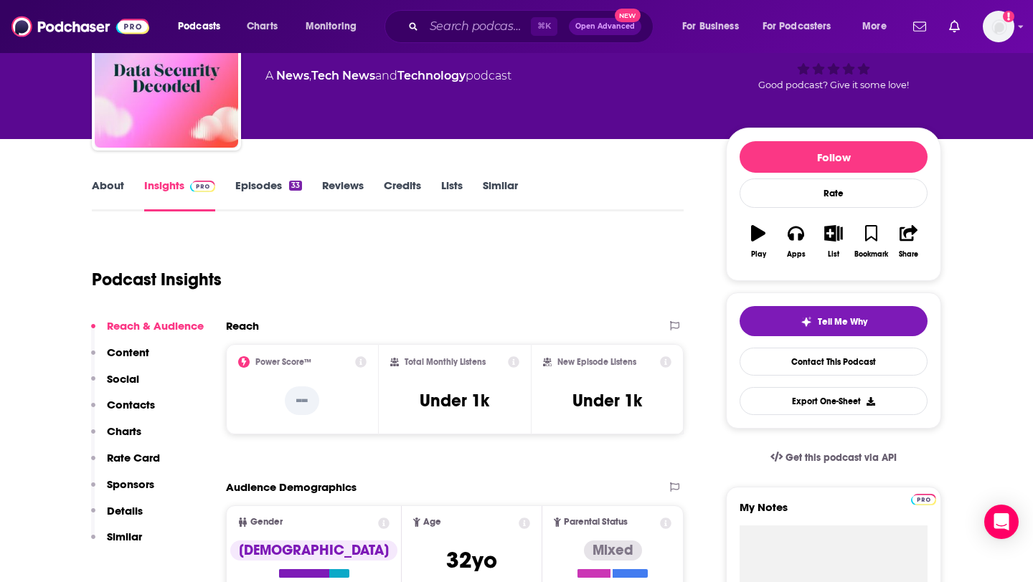
scroll to position [103, 0]
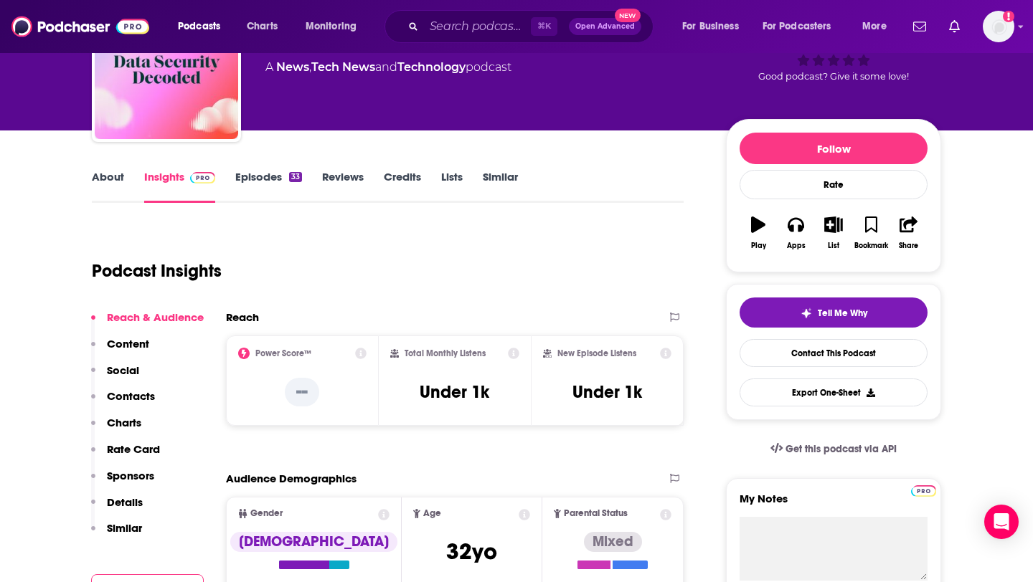
drag, startPoint x: 412, startPoint y: 404, endPoint x: 503, endPoint y: 401, distance: 90.4
click at [503, 401] on div "Total Monthly Listens Under 1k" at bounding box center [455, 381] width 130 height 66
drag, startPoint x: 422, startPoint y: 387, endPoint x: 517, endPoint y: 390, distance: 95.4
click at [518, 390] on div "Total Monthly Listens Under 1k" at bounding box center [455, 381] width 130 height 66
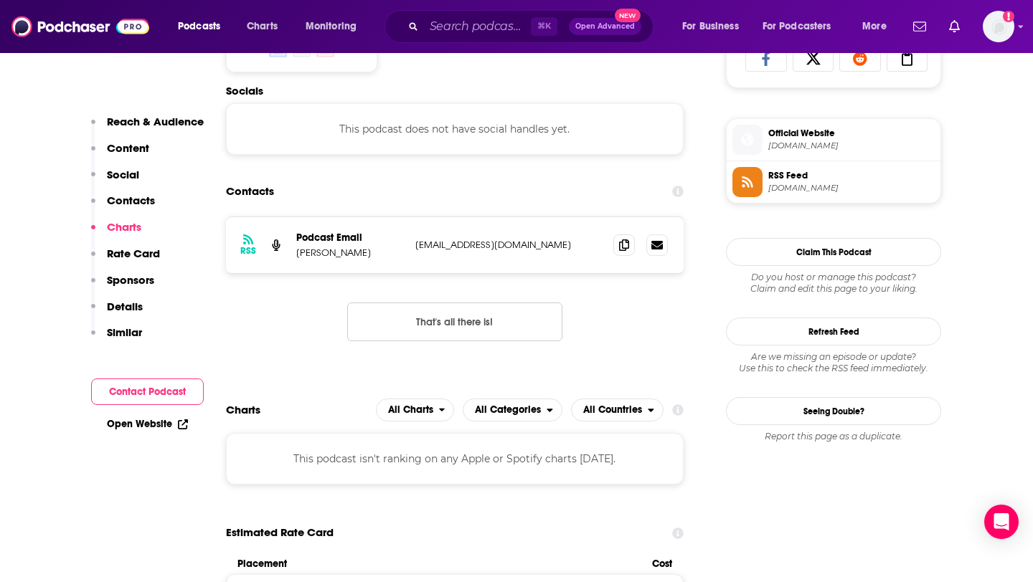
scroll to position [972, 0]
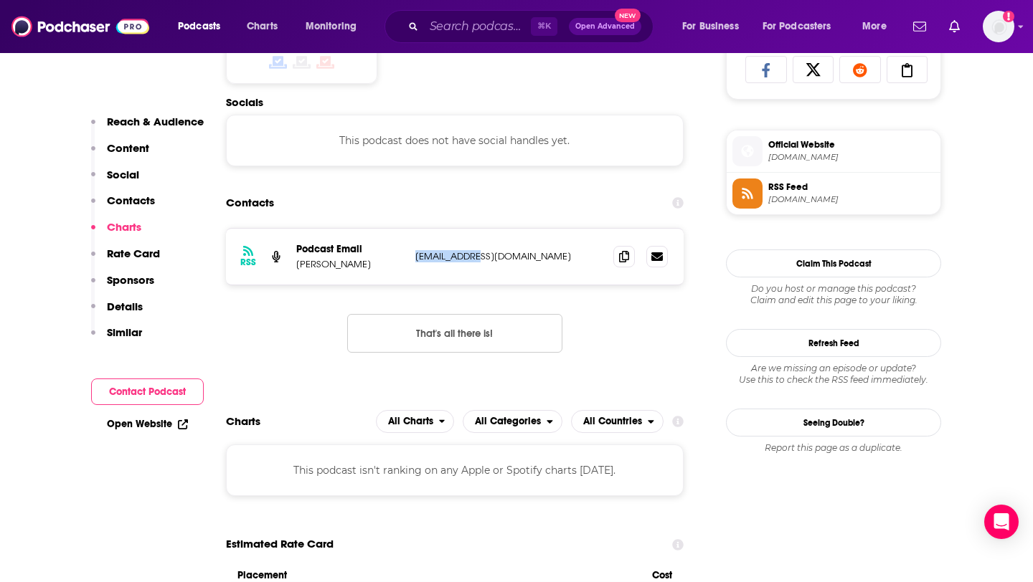
drag, startPoint x: 411, startPoint y: 260, endPoint x: 505, endPoint y: 260, distance: 93.9
click at [505, 260] on div "RSS Podcast Email [PERSON_NAME] [EMAIL_ADDRESS][DOMAIN_NAME] [EMAIL_ADDRESS][DO…" at bounding box center [455, 257] width 458 height 56
click at [460, 27] on input "Search podcasts, credits, & more..." at bounding box center [477, 26] width 107 height 23
paste input "That Tech Pod"
type input "That Tech Pod"
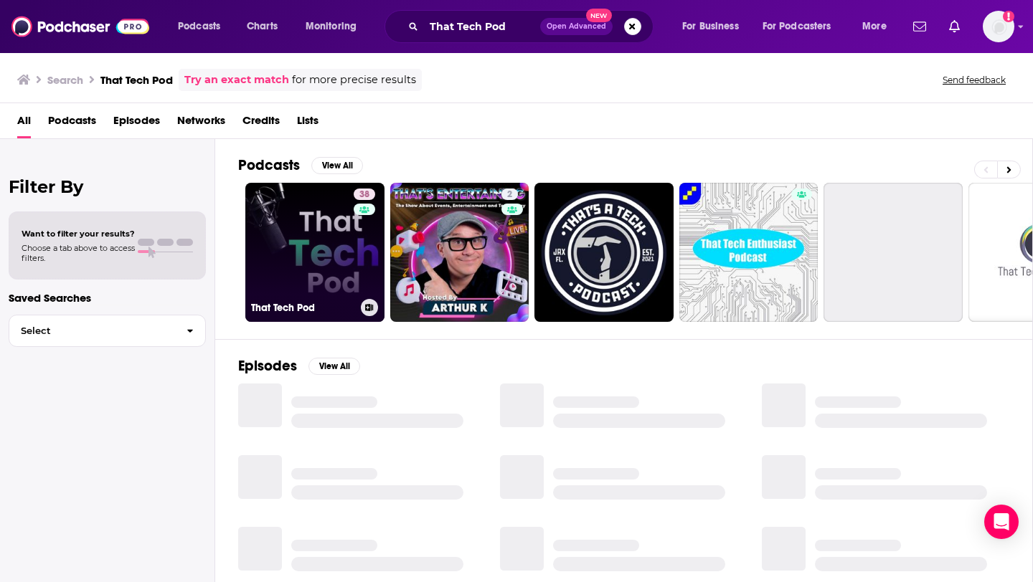
click at [319, 278] on link "38 That Tech Pod" at bounding box center [314, 252] width 139 height 139
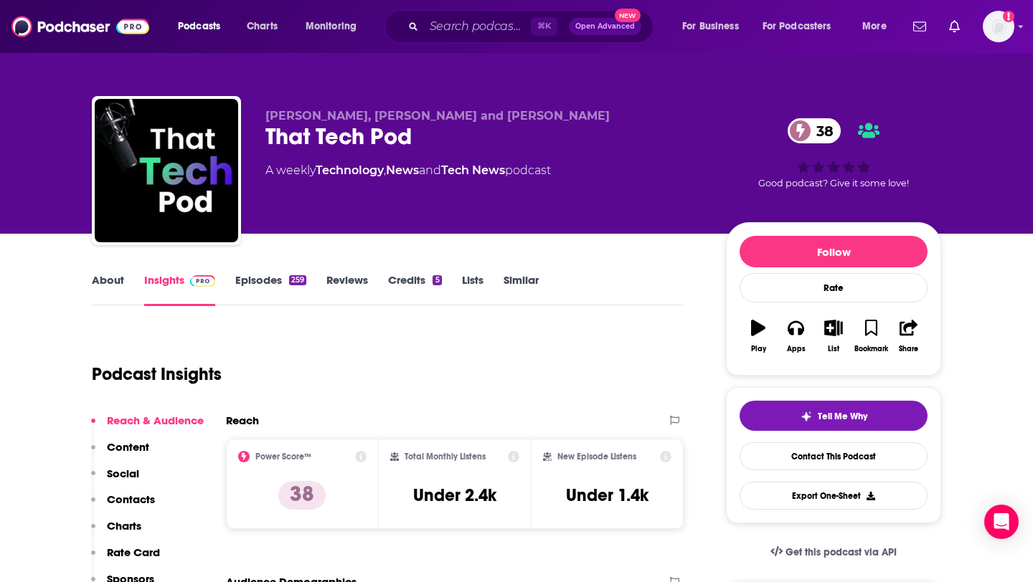
scroll to position [91, 0]
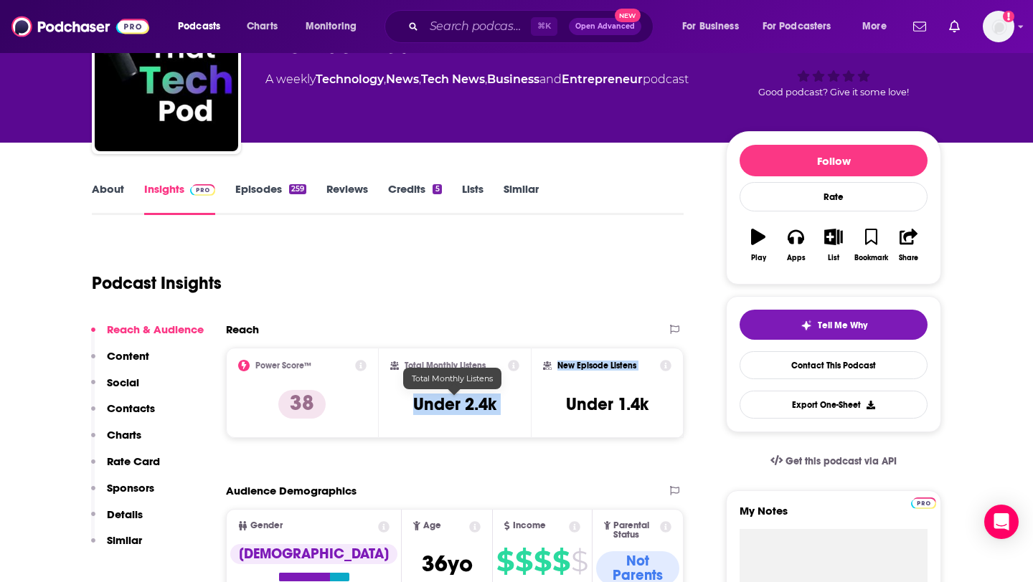
drag, startPoint x: 400, startPoint y: 400, endPoint x: 566, endPoint y: 403, distance: 165.7
click at [566, 403] on div "Power Score™ 38 Total Monthly Listens Under 2.4k New Episode Listens Under 1.4k" at bounding box center [455, 393] width 458 height 90
click at [491, 366] on div "Total Monthly Listens" at bounding box center [455, 365] width 130 height 11
drag, startPoint x: 413, startPoint y: 400, endPoint x: 518, endPoint y: 402, distance: 104.7
click at [518, 402] on div "Total Monthly Listens Under 2.4k" at bounding box center [455, 393] width 130 height 66
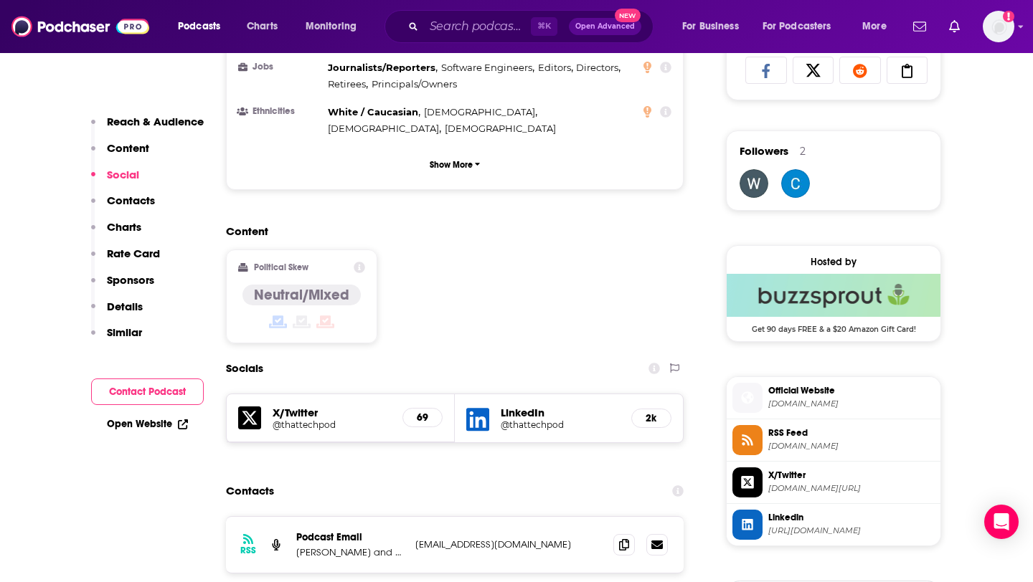
scroll to position [994, 0]
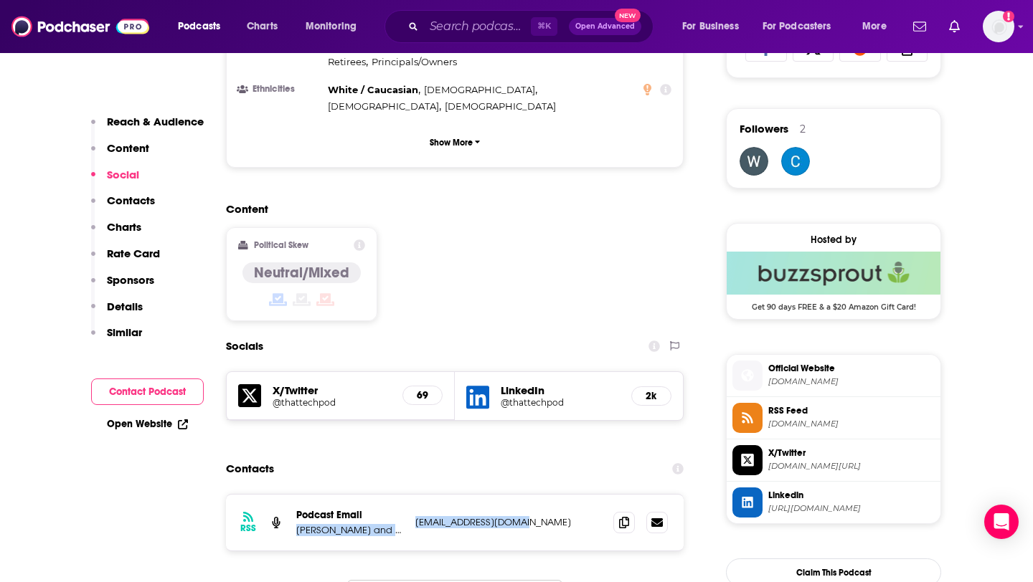
drag, startPoint x: 409, startPoint y: 437, endPoint x: 530, endPoint y: 437, distance: 121.2
click at [530, 495] on div "RSS Podcast Email [PERSON_NAME] and [PERSON_NAME] [EMAIL_ADDRESS][DOMAIN_NAME] …" at bounding box center [455, 523] width 458 height 56
click at [540, 495] on div "RSS Podcast Email [PERSON_NAME] and [PERSON_NAME] [EMAIL_ADDRESS][DOMAIN_NAME] …" at bounding box center [455, 523] width 458 height 56
drag, startPoint x: 412, startPoint y: 437, endPoint x: 535, endPoint y: 437, distance: 122.6
click at [536, 495] on div "RSS Podcast Email [PERSON_NAME] and [PERSON_NAME] [EMAIL_ADDRESS][DOMAIN_NAME] …" at bounding box center [455, 523] width 458 height 56
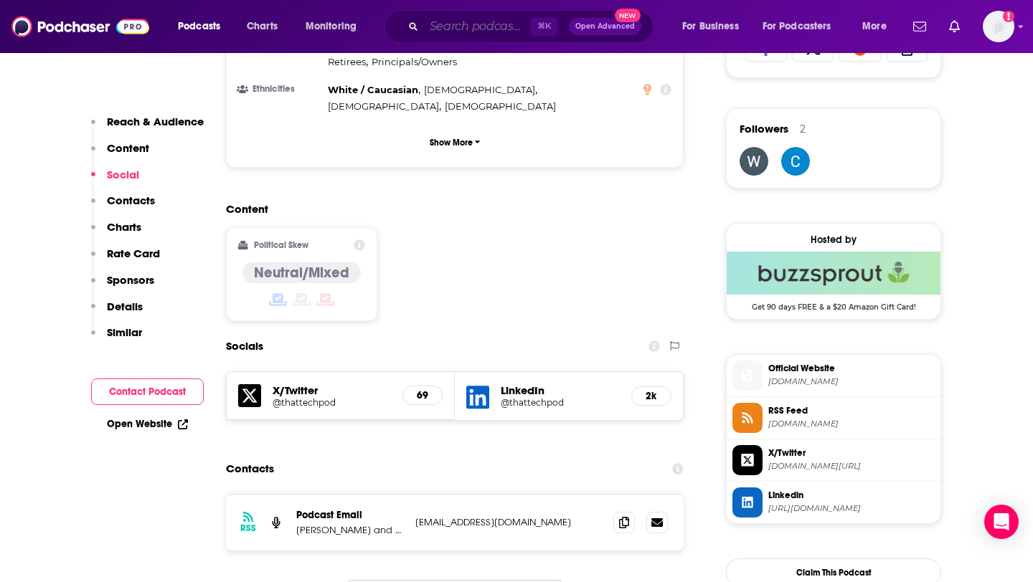
click at [438, 30] on input "Search podcasts, credits, & more..." at bounding box center [477, 26] width 107 height 23
paste input "She Said Privacy / He Said Security"
type input "She Said Privacy / He Said Security"
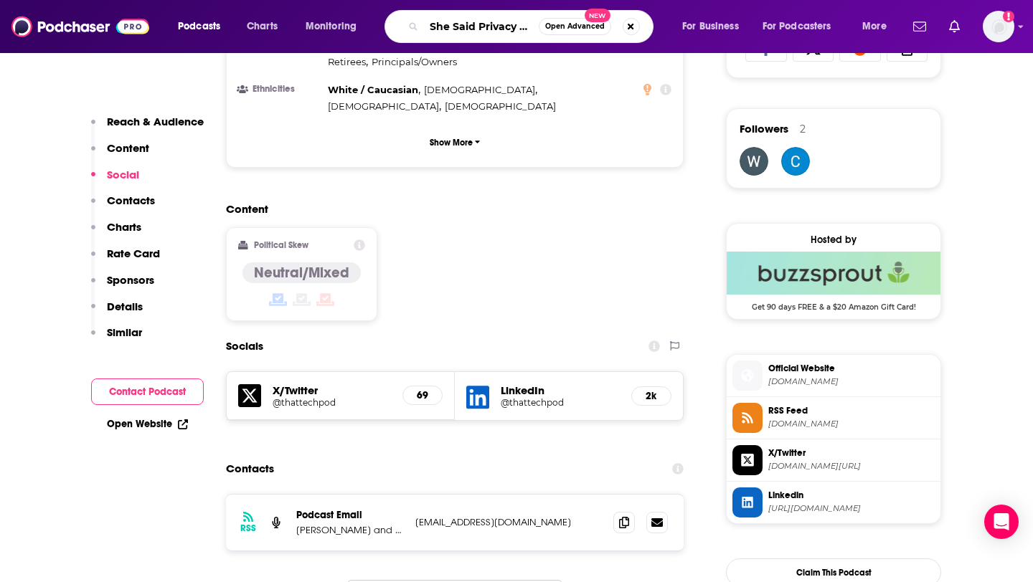
scroll to position [0, 80]
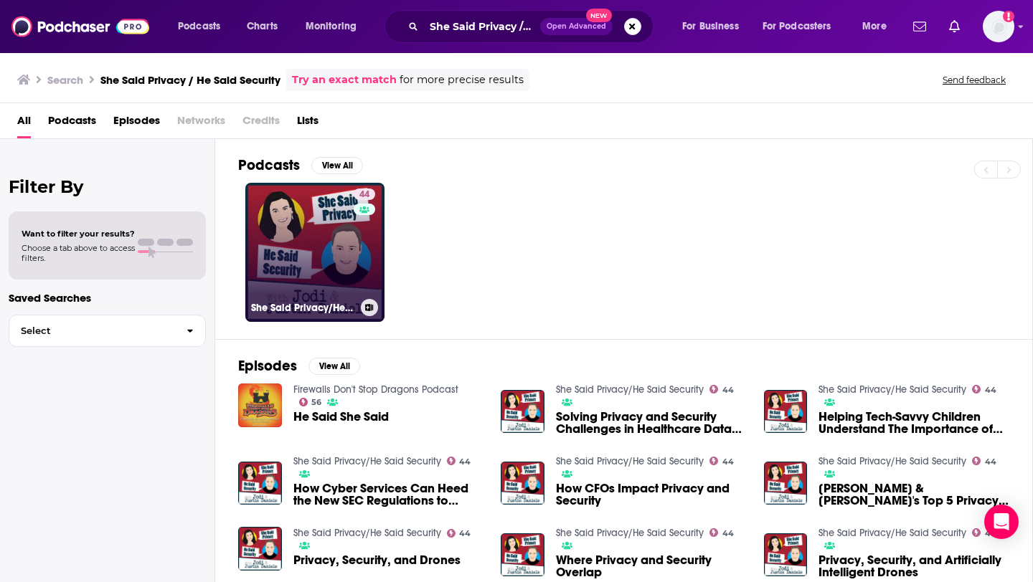
click at [277, 288] on link "44 She Said Privacy/He Said Security" at bounding box center [314, 252] width 139 height 139
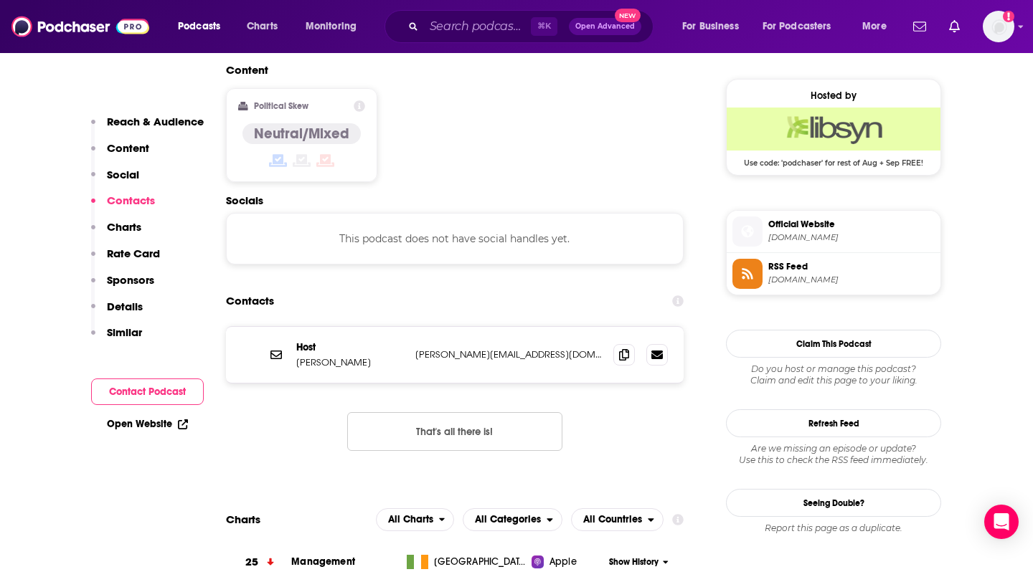
scroll to position [1142, 0]
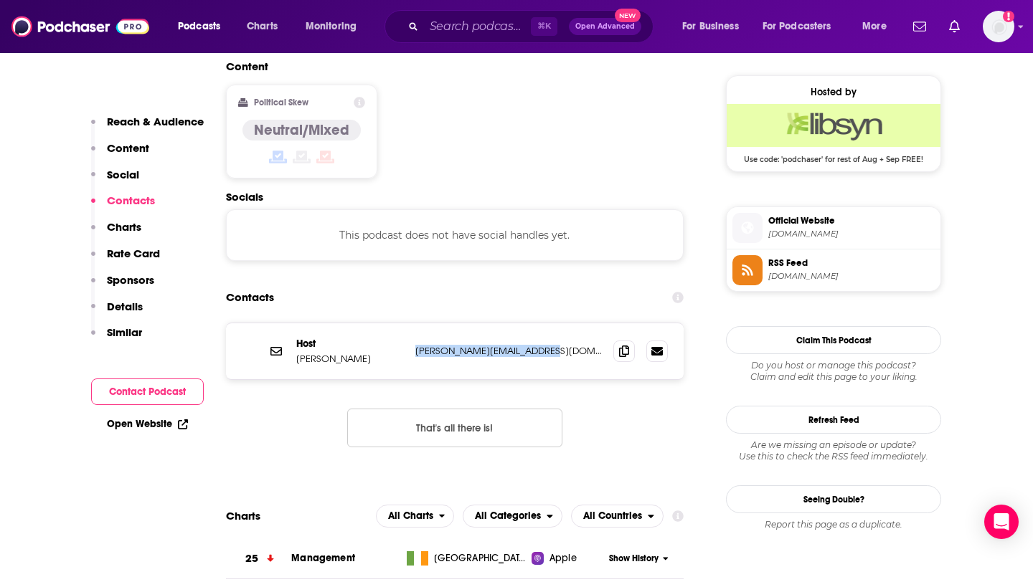
drag, startPoint x: 409, startPoint y: 265, endPoint x: 538, endPoint y: 270, distance: 128.5
click at [538, 323] on div "Host [PERSON_NAME] [PERSON_NAME][EMAIL_ADDRESS][DOMAIN_NAME] [PERSON_NAME][EMAI…" at bounding box center [455, 351] width 458 height 56
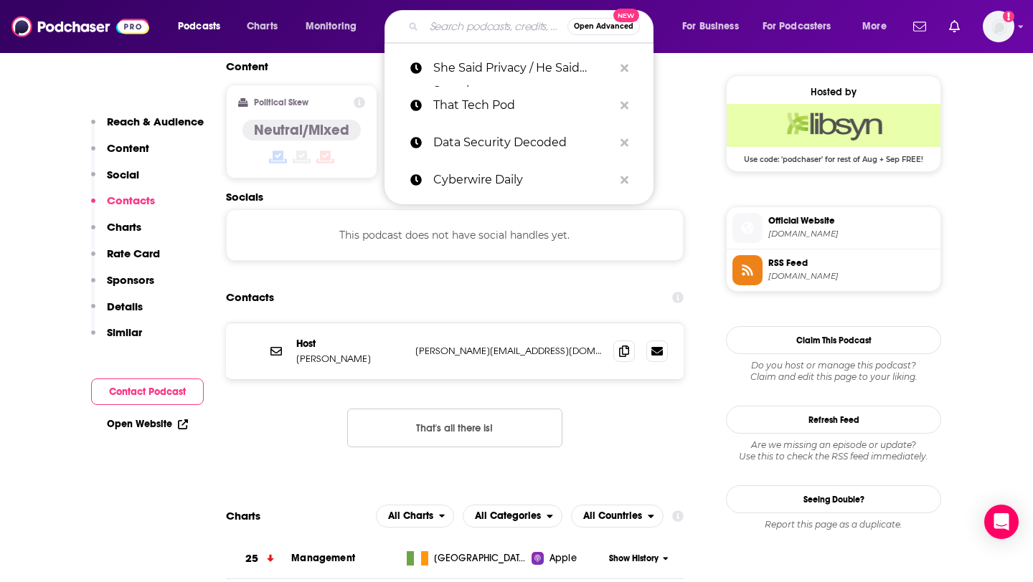
click at [460, 37] on input "Search podcasts, credits, & more..." at bounding box center [495, 26] width 143 height 23
paste input "Privacy Please"
type input "Privacy Please"
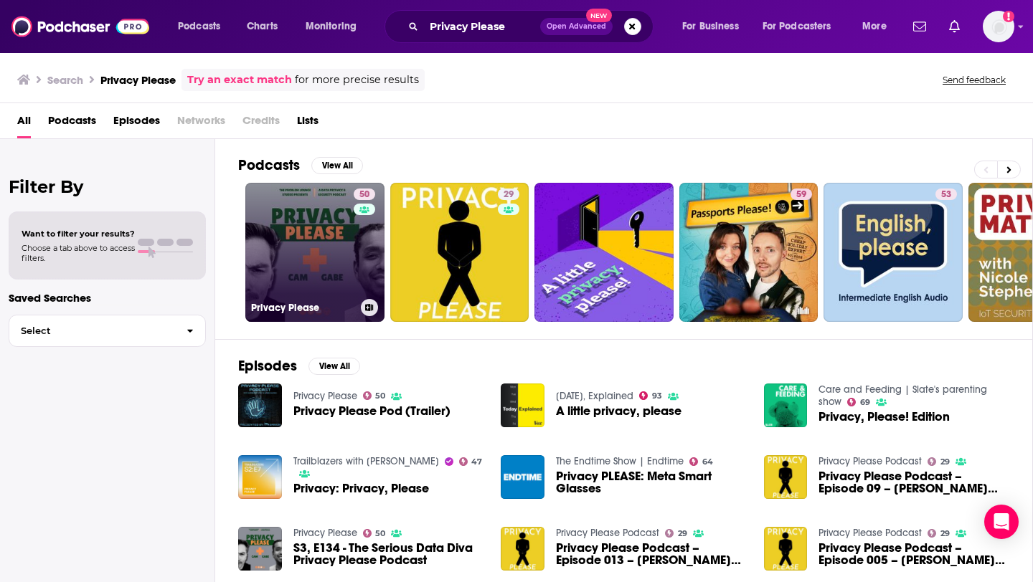
click at [303, 222] on link "50 Privacy Please" at bounding box center [314, 252] width 139 height 139
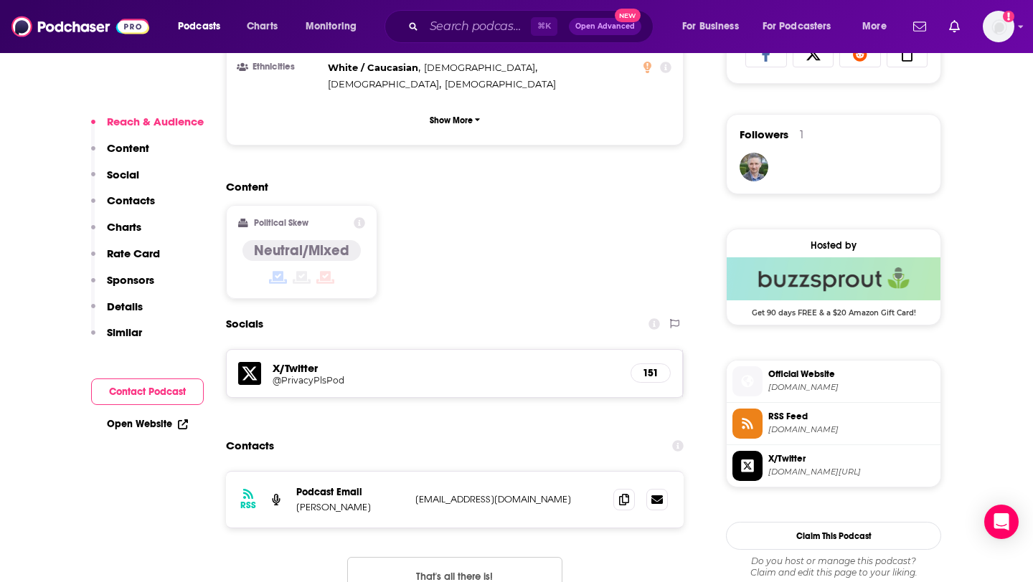
scroll to position [1015, 0]
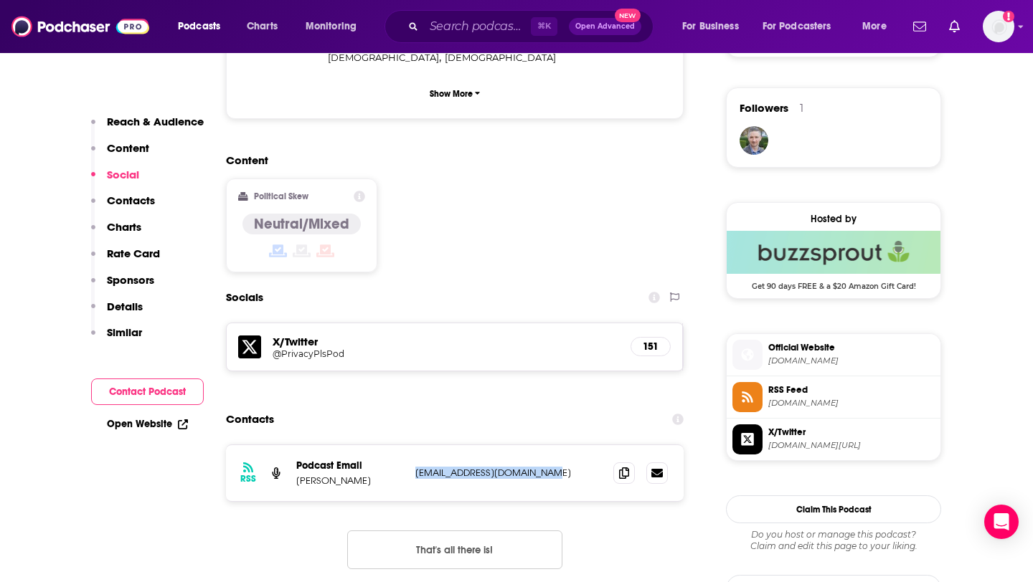
drag, startPoint x: 411, startPoint y: 416, endPoint x: 549, endPoint y: 417, distance: 138.4
click at [550, 445] on div "RSS Podcast Email [PERSON_NAME] [EMAIL_ADDRESS][DOMAIN_NAME] [EMAIL_ADDRESS][DO…" at bounding box center [455, 473] width 458 height 56
click at [444, 37] on input "Search podcasts, credits, & more..." at bounding box center [477, 26] width 107 height 23
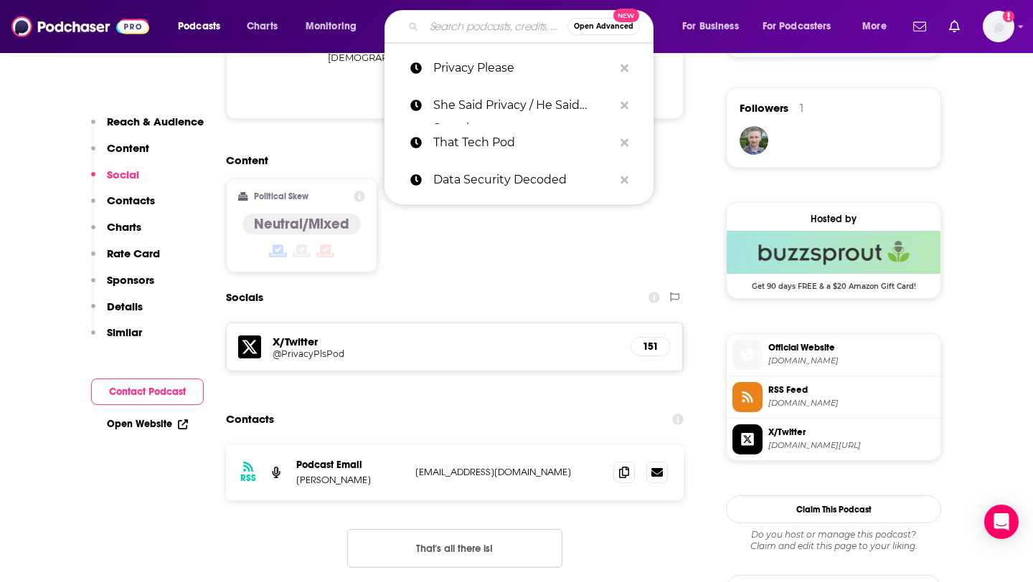
paste input "Privacy Pros Podcast"
type input "Privacy Pros Podcast"
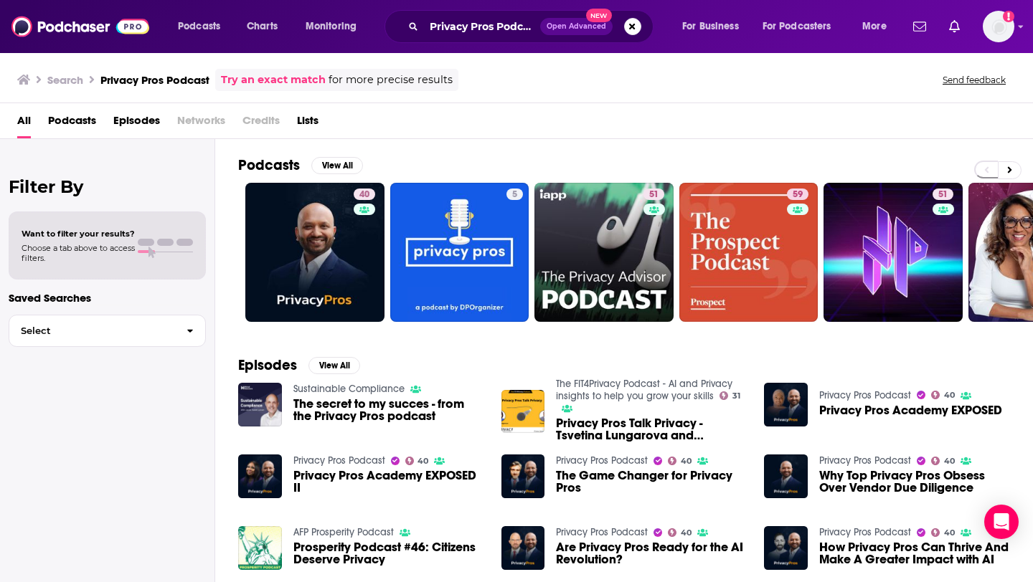
scroll to position [8, 0]
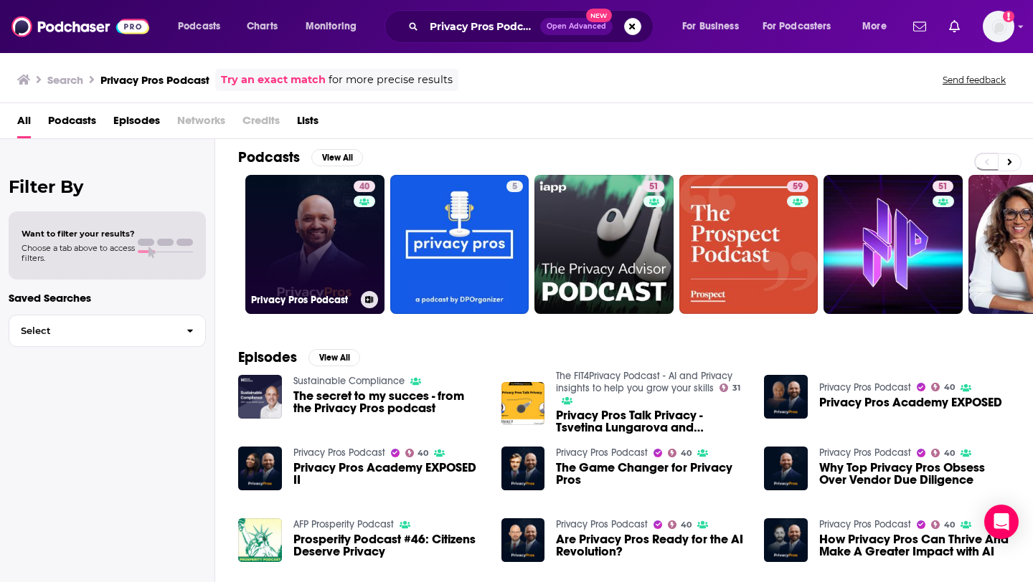
click at [321, 235] on link "40 Privacy Pros Podcast" at bounding box center [314, 244] width 139 height 139
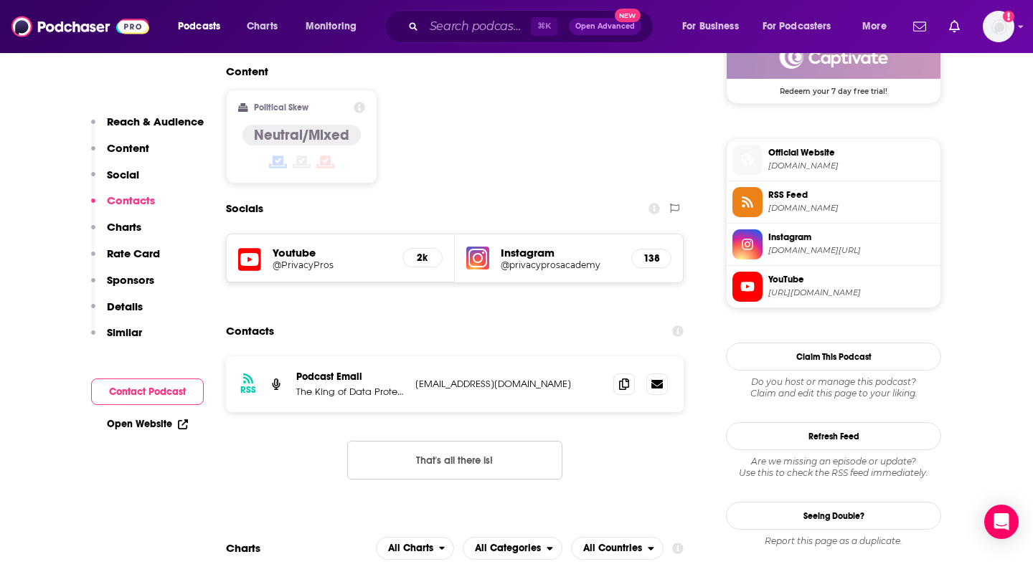
scroll to position [1233, 0]
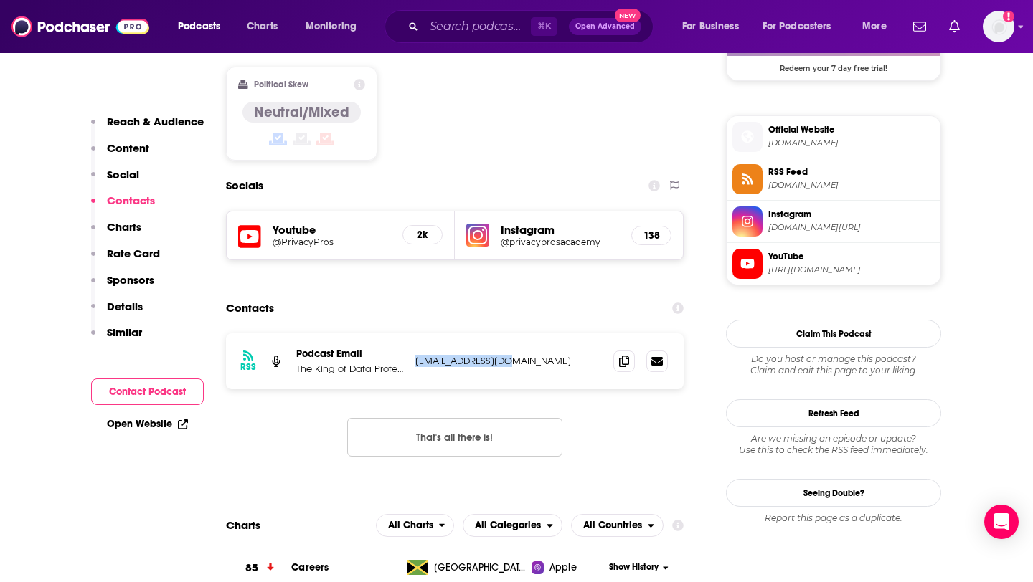
drag, startPoint x: 413, startPoint y: 287, endPoint x: 502, endPoint y: 287, distance: 88.9
click at [502, 333] on div "RSS Podcast Email The King of Data Protection - Jamal Ahmed team@kazient.co.uk …" at bounding box center [455, 361] width 458 height 56
copy p "[EMAIL_ADDRESS][DOMAIN_NAME]"
click at [455, 36] on input "Search podcasts, credits, & more..." at bounding box center [477, 26] width 107 height 23
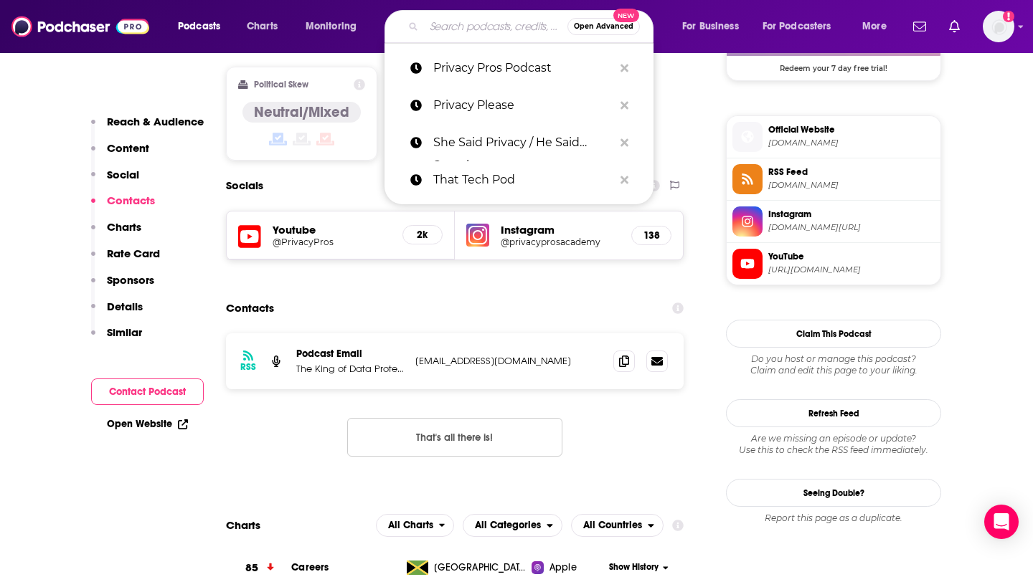
paste input "Smashing Security"
type input "Smashing Security"
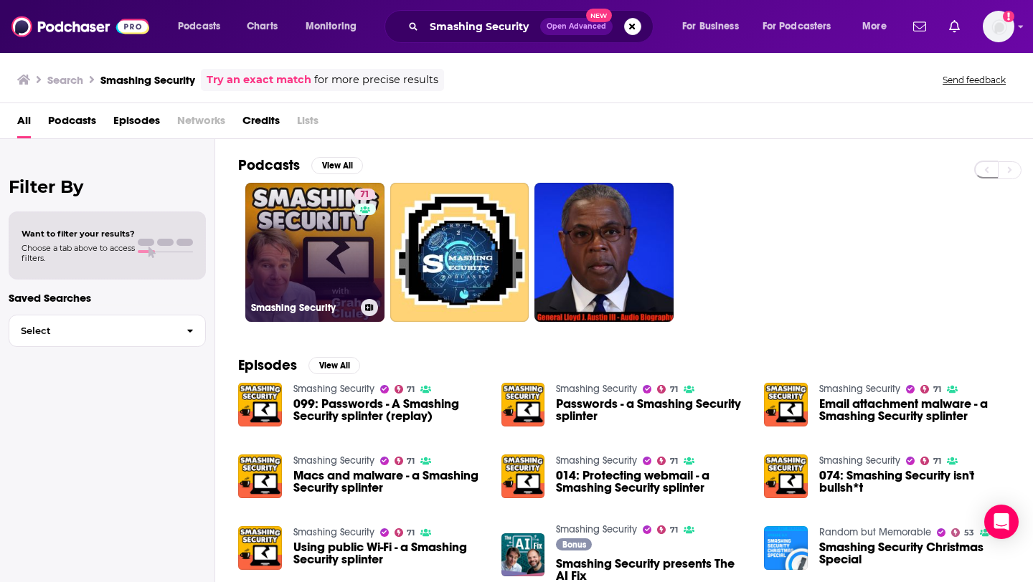
click at [308, 252] on link "71 Smashing Security" at bounding box center [314, 252] width 139 height 139
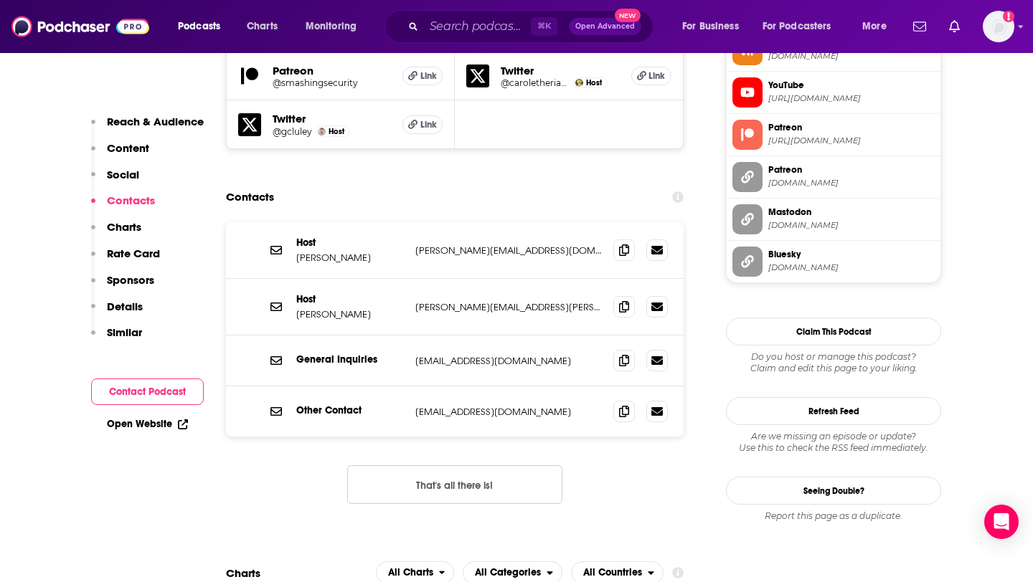
scroll to position [1402, 0]
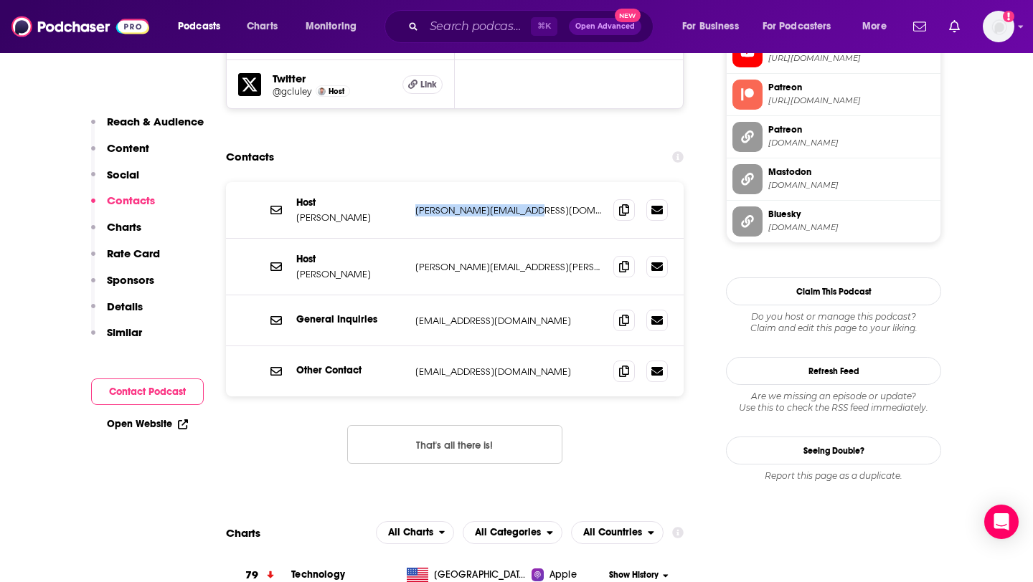
drag, startPoint x: 407, startPoint y: 134, endPoint x: 549, endPoint y: 136, distance: 142.0
click at [549, 182] on div "Host Graham Cluley graham@grahamcluley.com graham@grahamcluley.com" at bounding box center [455, 210] width 458 height 57
copy div "[PERSON_NAME][EMAIL_ADDRESS][DOMAIN_NAME]"
click at [415, 315] on p "[EMAIL_ADDRESS][DOMAIN_NAME]" at bounding box center [508, 321] width 186 height 12
drag, startPoint x: 401, startPoint y: 247, endPoint x: 546, endPoint y: 243, distance: 144.9
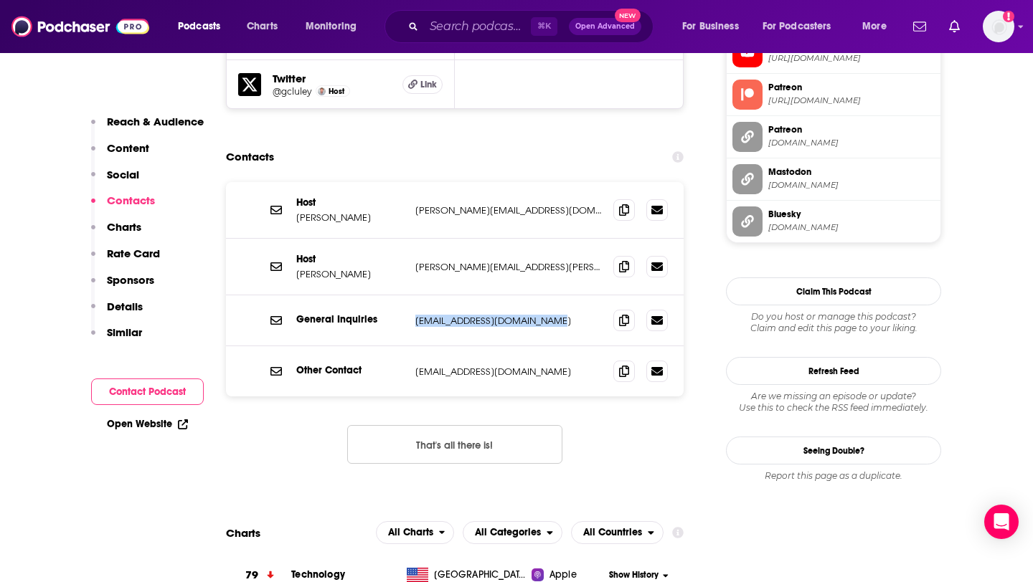
click at [0, 0] on div "General Inquiries studio@smashingsecurity.com studio@smashingsecurity.com" at bounding box center [0, 0] width 0 height 0
copy div "[EMAIL_ADDRESS][DOMAIN_NAME]"
click at [418, 44] on div "Podcasts Charts Monitoring ⌘ K Open Advanced New For Business For Podcasters Mo…" at bounding box center [516, 26] width 1033 height 53
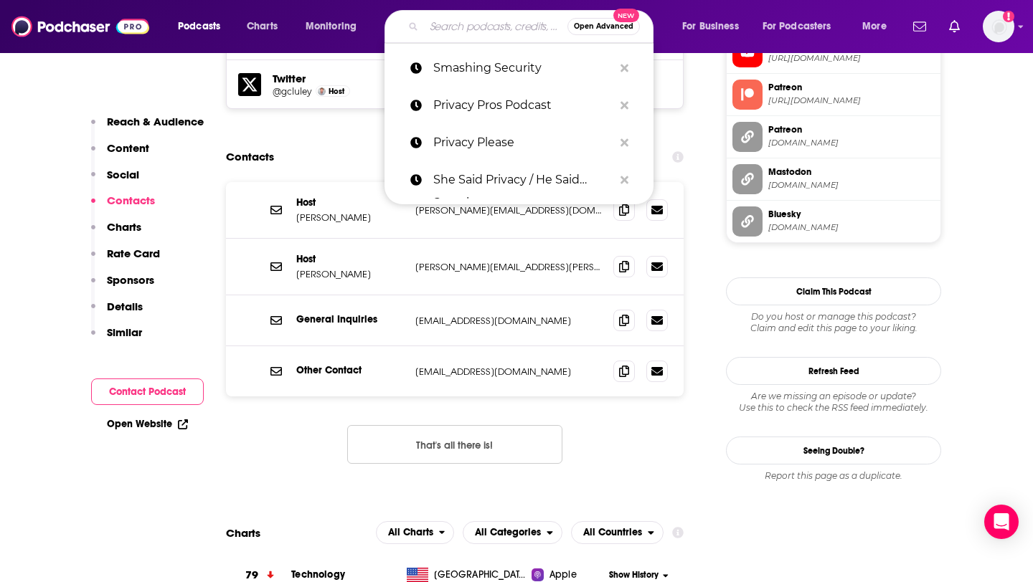
click at [426, 29] on input "Search podcasts, credits, & more..." at bounding box center [495, 26] width 143 height 23
paste input "Risky Business"
type input "Risky Business"
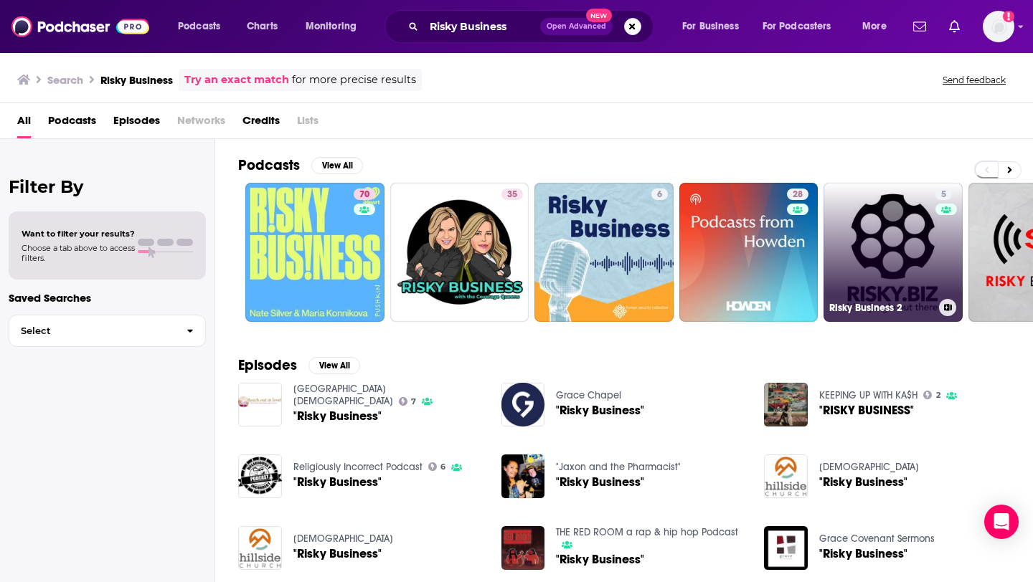
click at [878, 264] on link "5 Risky Business 2" at bounding box center [892, 252] width 139 height 139
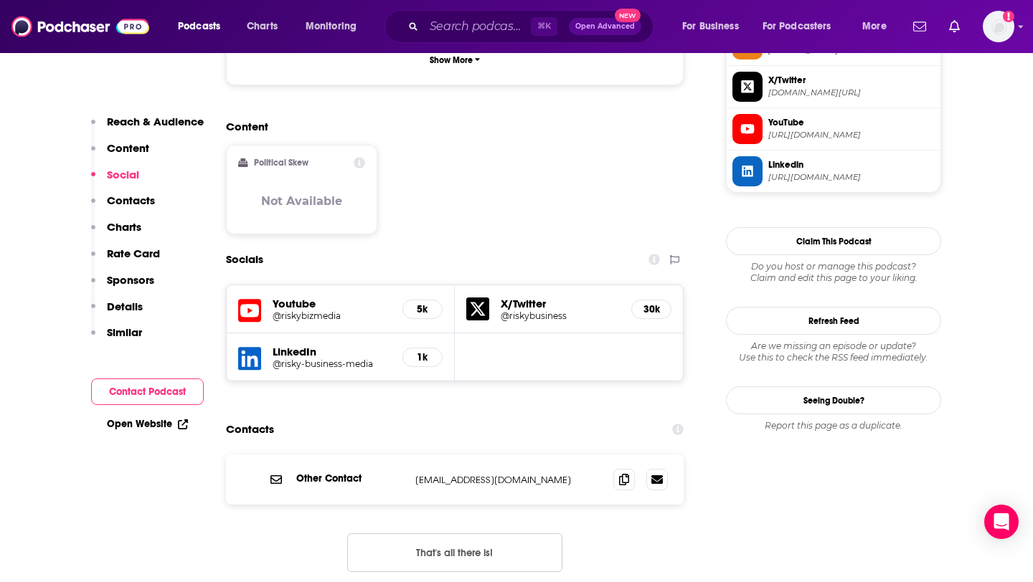
scroll to position [1157, 0]
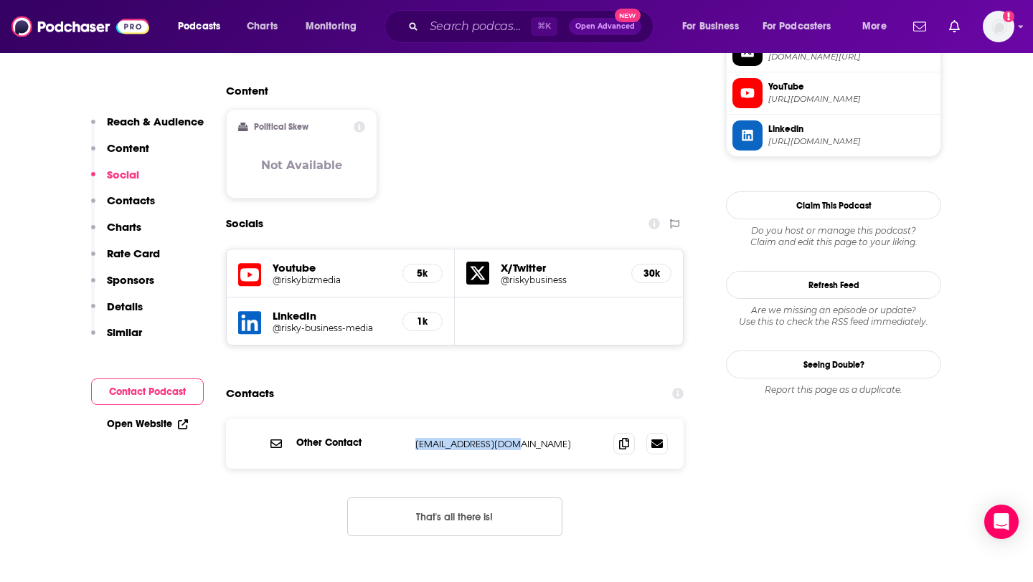
drag, startPoint x: 417, startPoint y: 389, endPoint x: 491, endPoint y: 387, distance: 73.9
click at [491, 438] on p "[EMAIL_ADDRESS][DOMAIN_NAME]" at bounding box center [508, 444] width 186 height 12
copy p "[EMAIL_ADDRESS][DOMAIN_NAME]"
click at [455, 30] on input "Search podcasts, credits, & more..." at bounding box center [477, 26] width 107 height 23
paste input "Defensive Security Podcast"
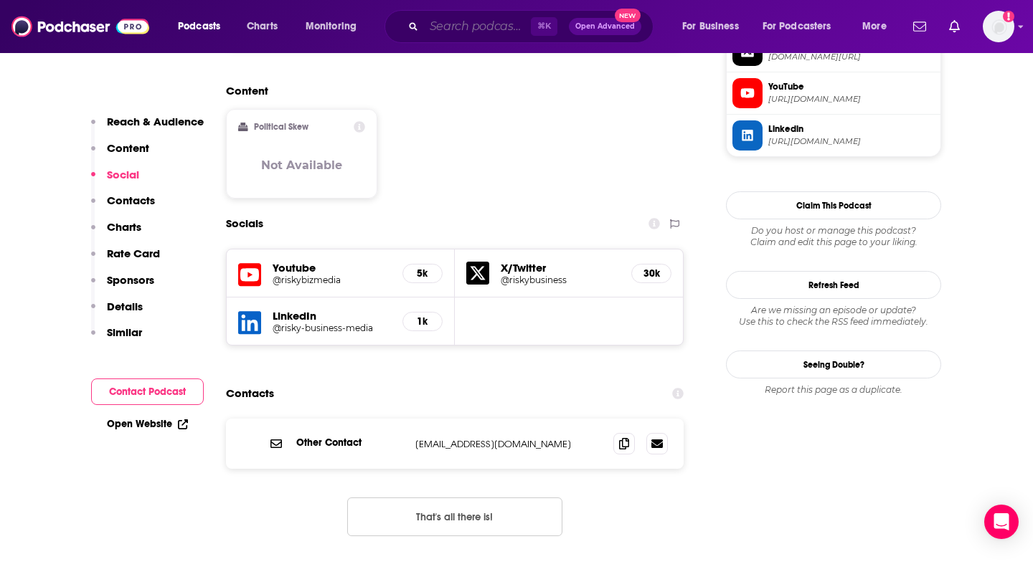
type input "Defensive Security Podcast"
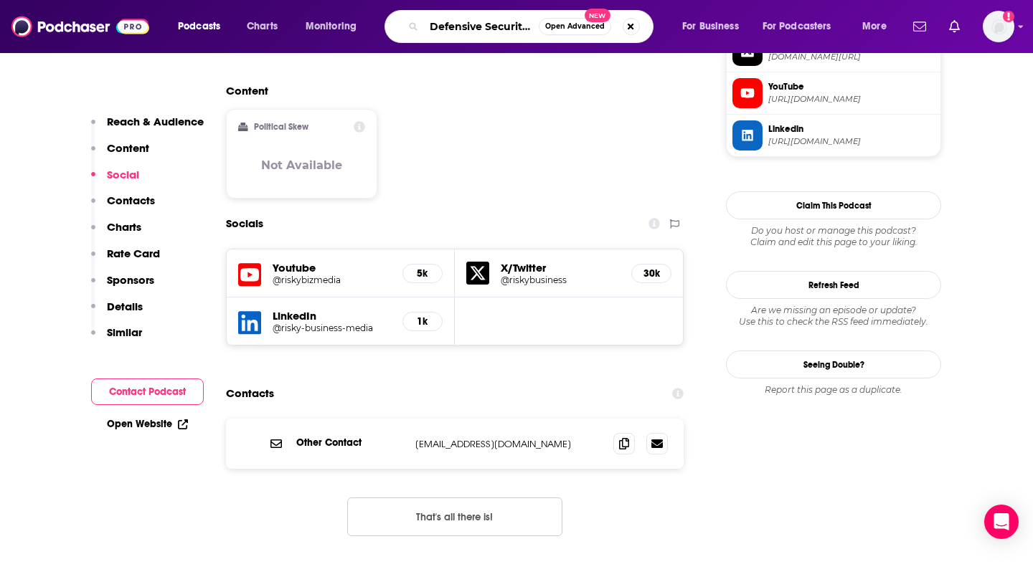
scroll to position [0, 44]
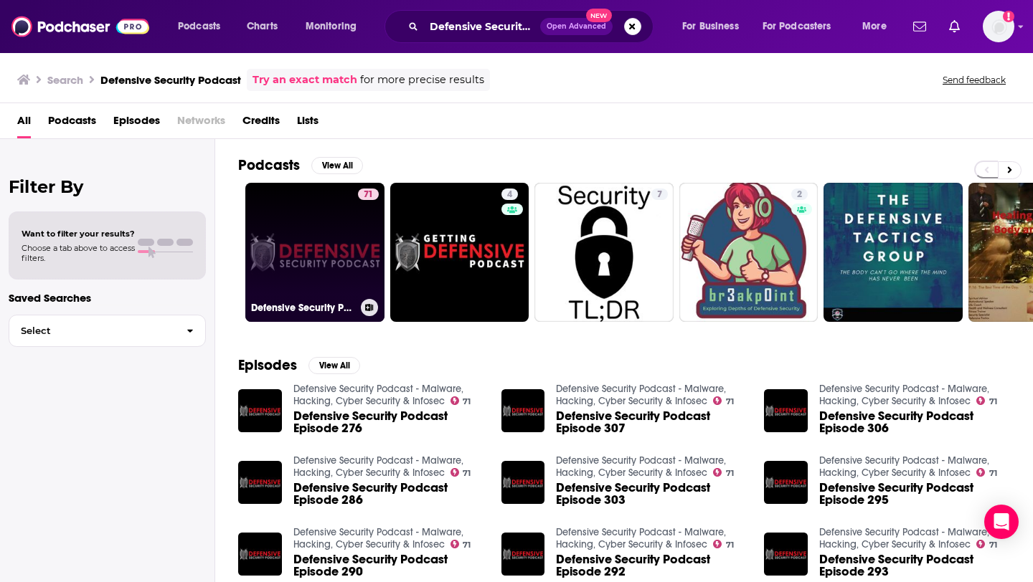
click at [293, 259] on link "71 Defensive Security Podcast - Malware, Hacking, Cyber Security & Infosec" at bounding box center [314, 252] width 139 height 139
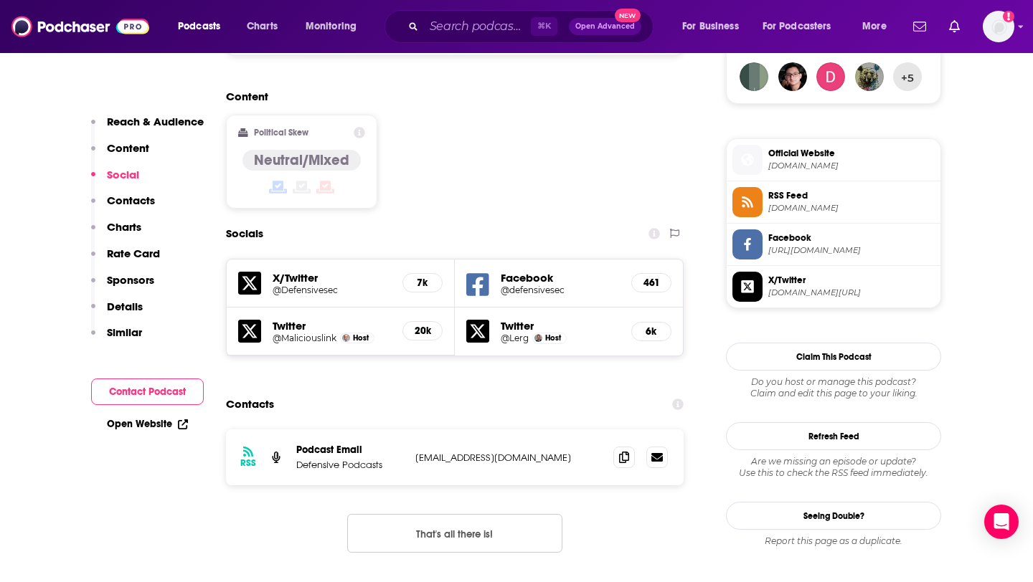
scroll to position [1117, 0]
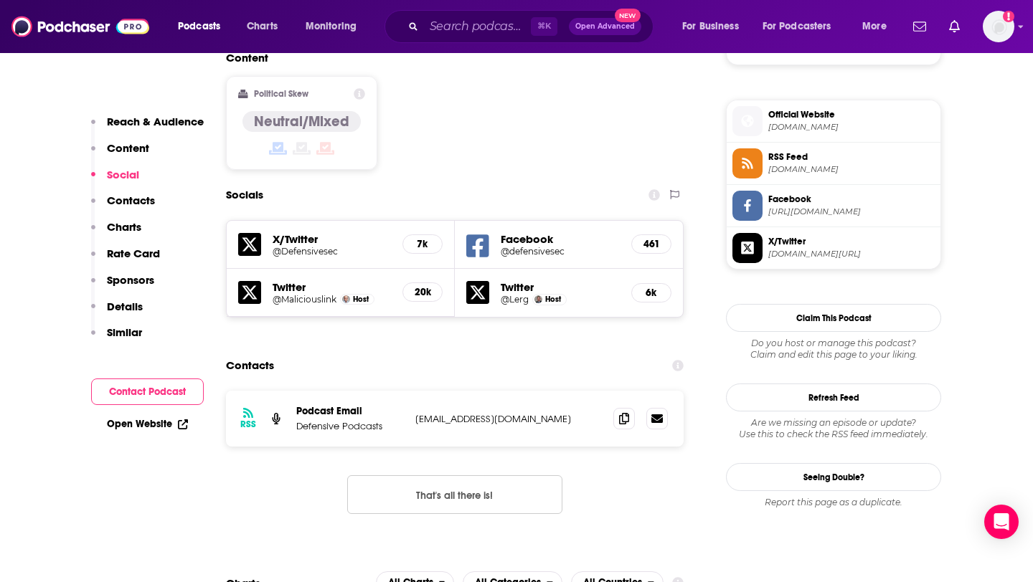
drag, startPoint x: 412, startPoint y: 351, endPoint x: 553, endPoint y: 351, distance: 141.3
click at [553, 391] on div "RSS Podcast Email Defensive Podcasts podcast@defensivesecurity.org podcast@defe…" at bounding box center [455, 419] width 458 height 56
copy p "[EMAIL_ADDRESS][DOMAIN_NAME]"
click at [442, 29] on input "Search podcasts, credits, & more..." at bounding box center [477, 26] width 107 height 23
paste input "Random But Memorable"
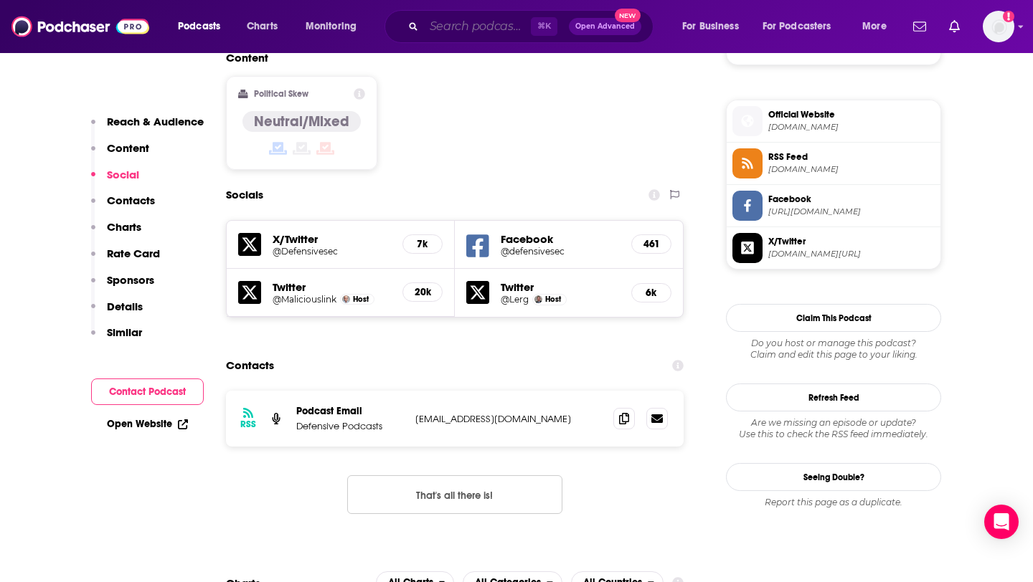
type input "Random But Memorable"
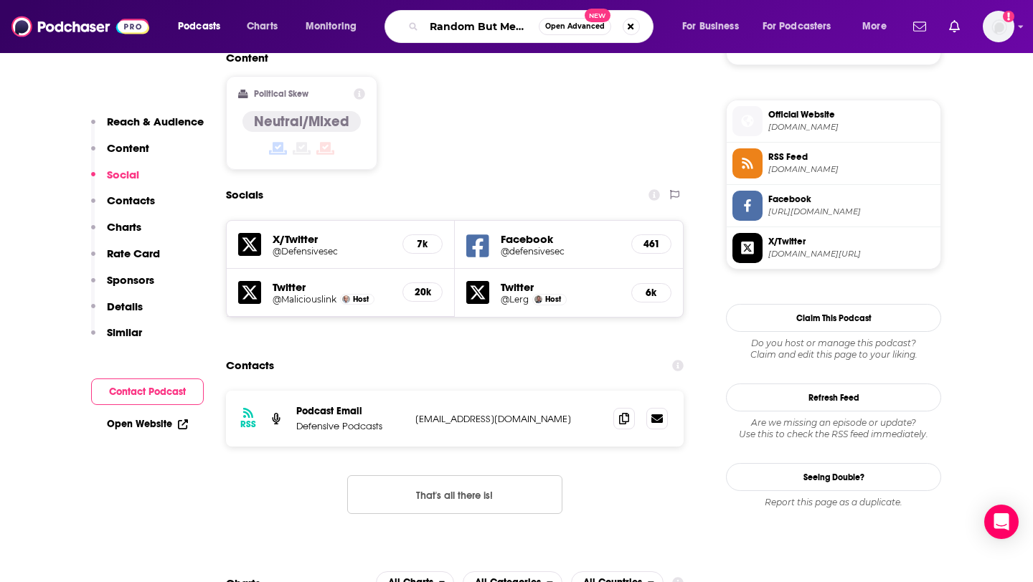
scroll to position [0, 30]
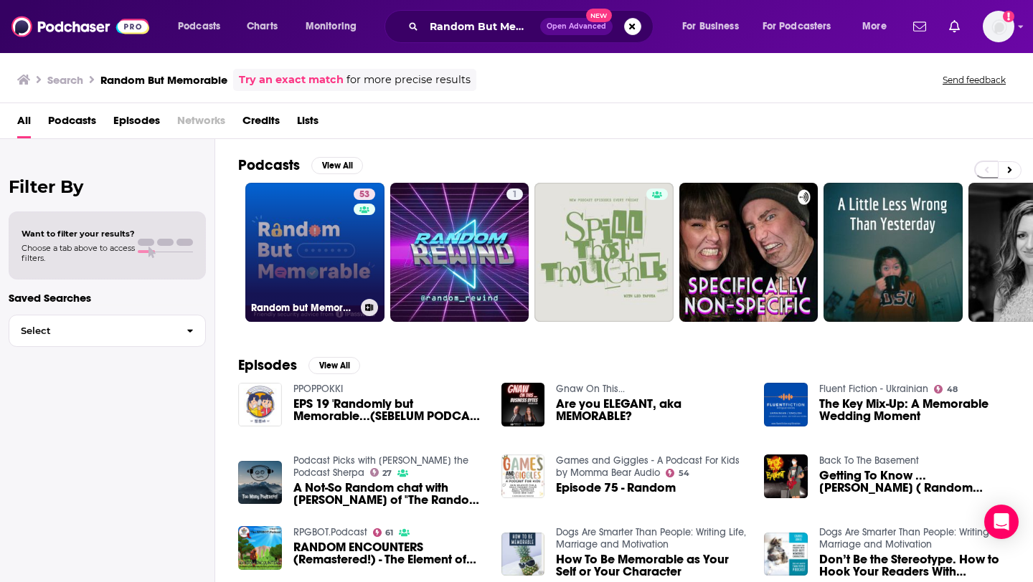
click at [328, 245] on link "53 Random but Memorable" at bounding box center [314, 252] width 139 height 139
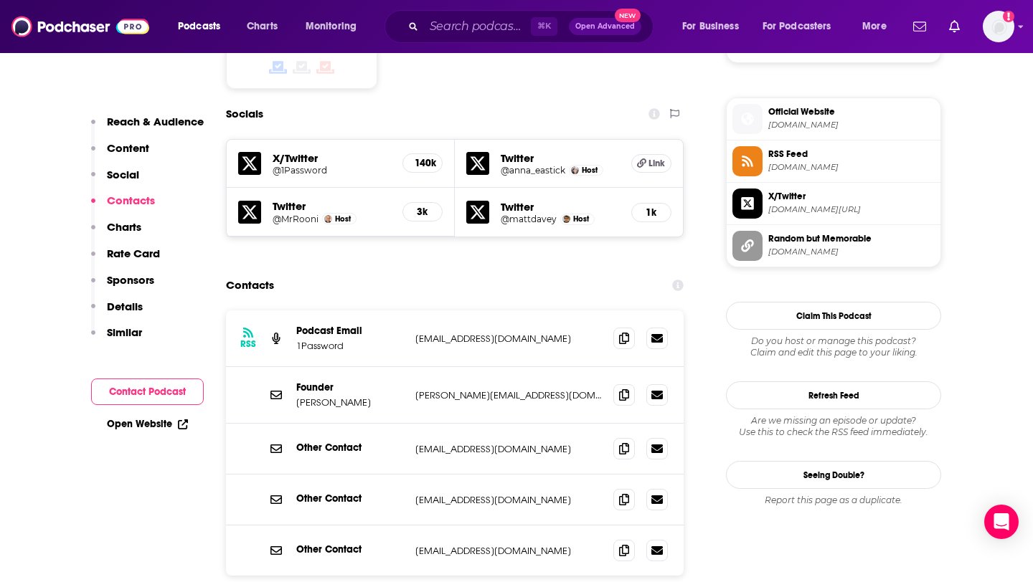
scroll to position [1262, 0]
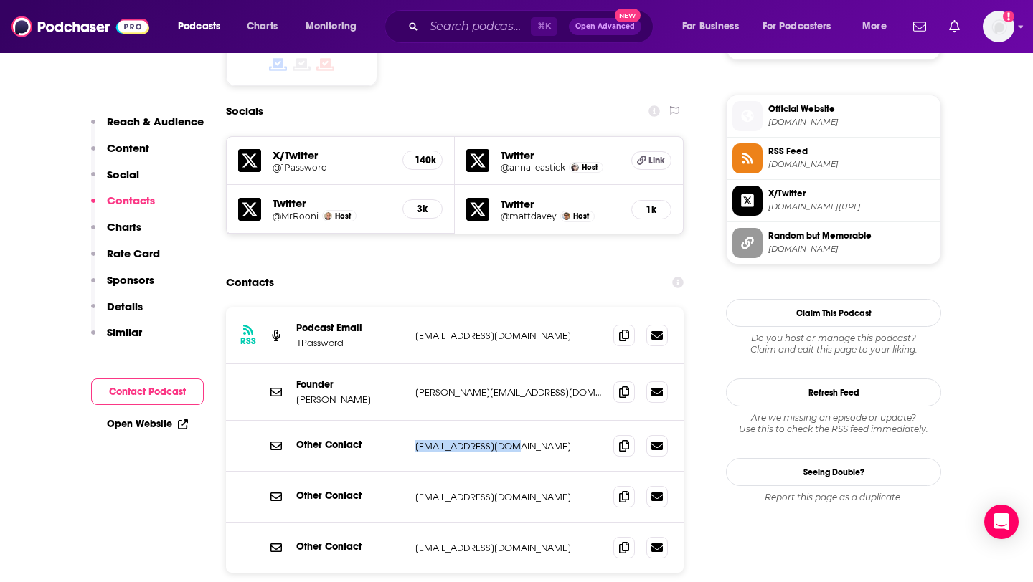
drag, startPoint x: 412, startPoint y: 367, endPoint x: 531, endPoint y: 367, distance: 119.0
click at [531, 421] on div "Other Contact media@1password.com media@1password.com" at bounding box center [455, 446] width 458 height 51
copy p "[EMAIL_ADDRESS][DOMAIN_NAME]"
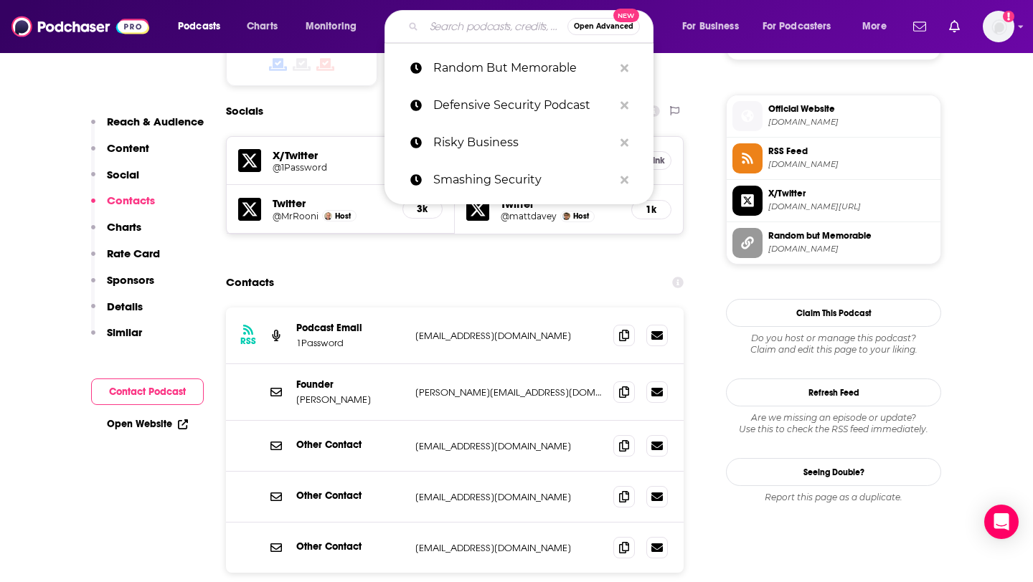
click at [486, 27] on input "Search podcasts, credits, & more..." at bounding box center [495, 26] width 143 height 23
paste input "Serious Privacy"
type input "Serious Privacy"
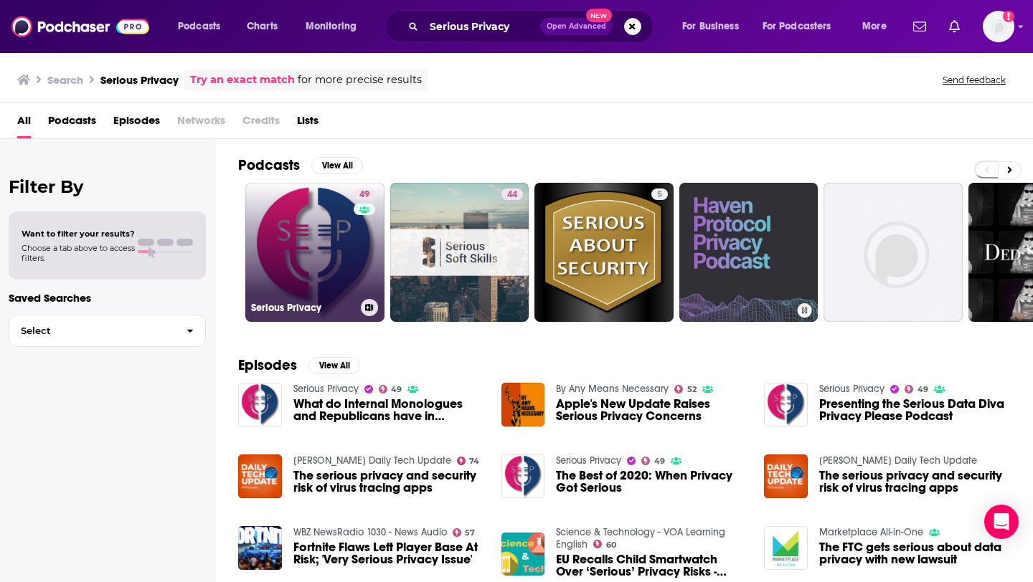
click at [314, 268] on link "49 Serious Privacy" at bounding box center [314, 252] width 139 height 139
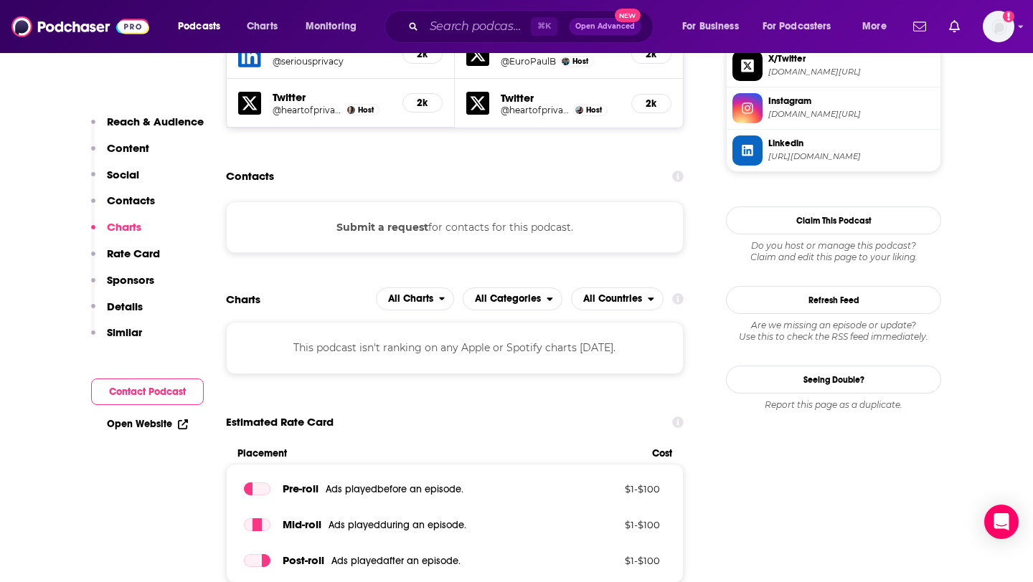
scroll to position [1388, 0]
click at [438, 202] on div "Submit a request for contacts for this podcast." at bounding box center [455, 228] width 458 height 52
click at [402, 220] on button "Submit a request" at bounding box center [382, 228] width 92 height 16
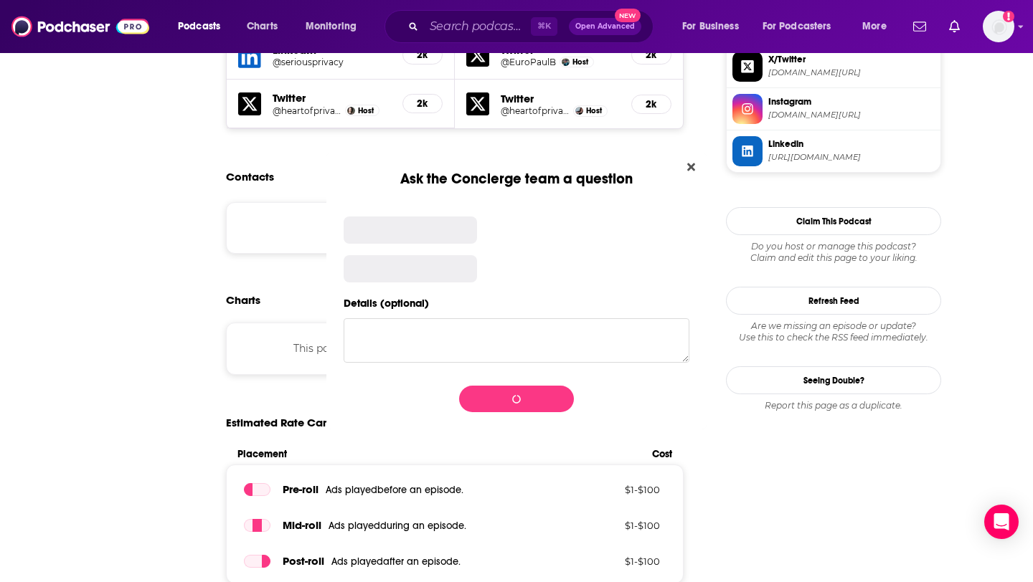
scroll to position [0, 0]
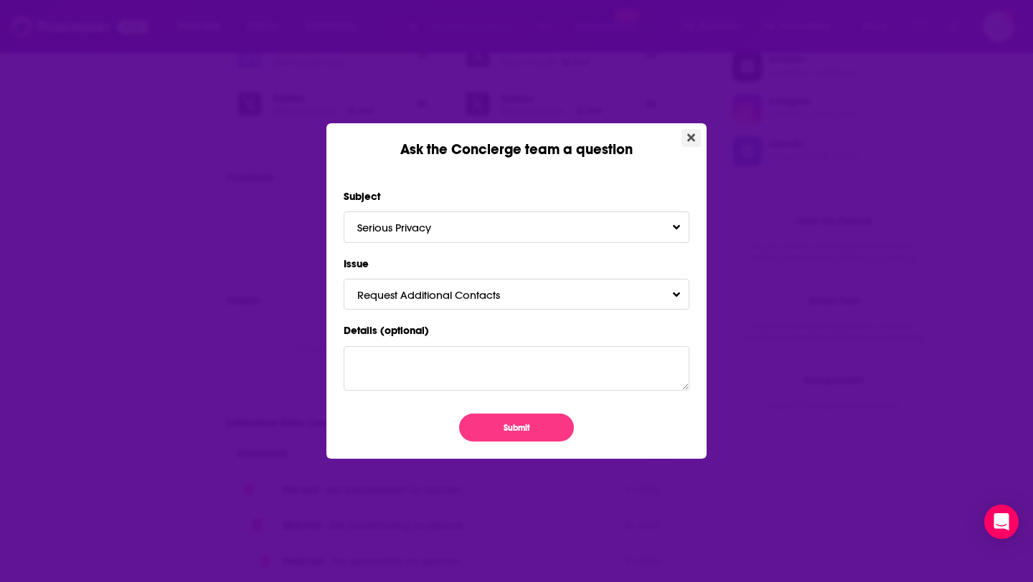
click at [687, 138] on icon "Close" at bounding box center [691, 137] width 8 height 11
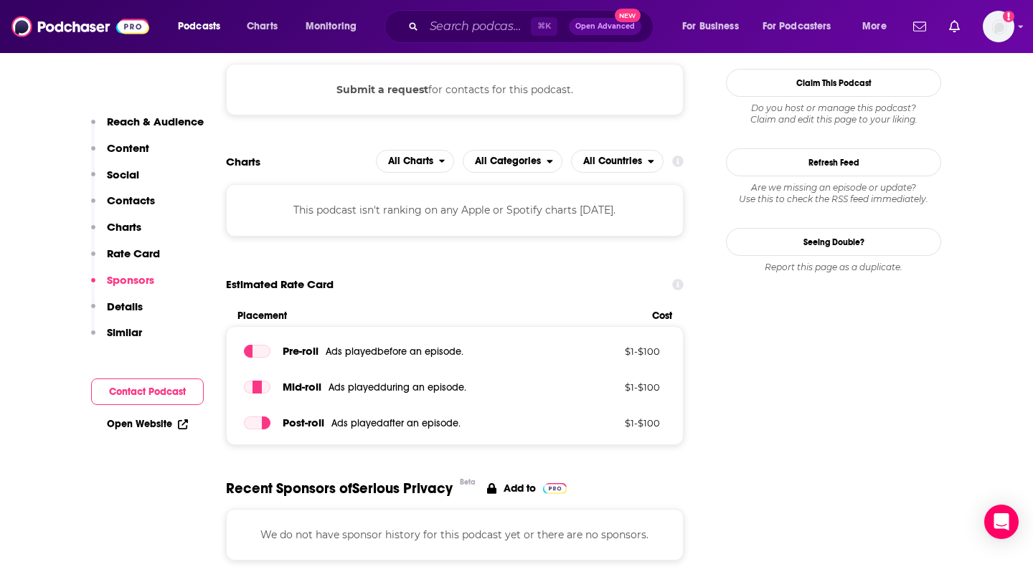
scroll to position [1115, 0]
